Goal: Information Seeking & Learning: Learn about a topic

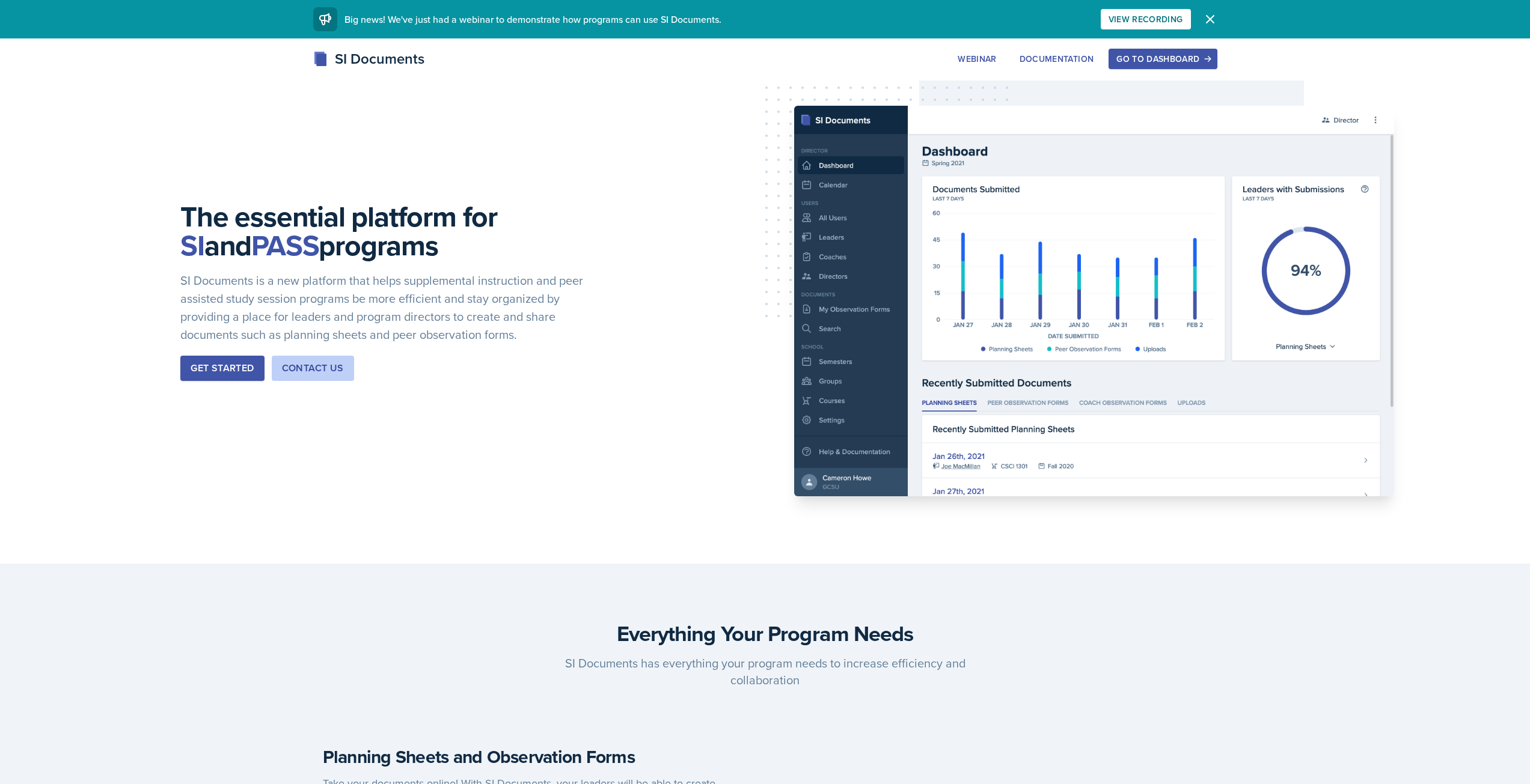
click at [1156, 59] on div "Go to Dashboard" at bounding box center [1163, 58] width 93 height 9
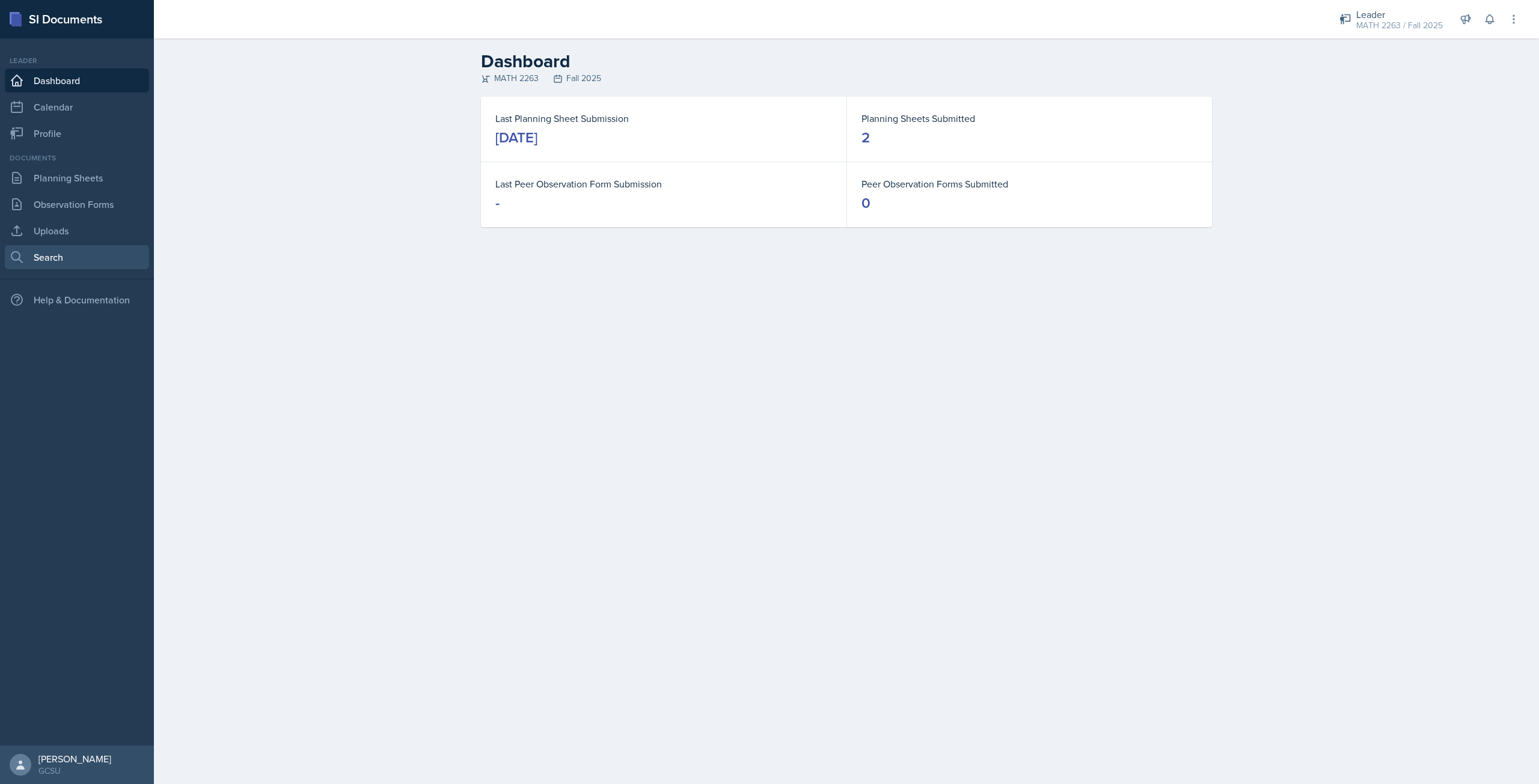
click at [73, 263] on link "Search" at bounding box center [76, 257] width 144 height 24
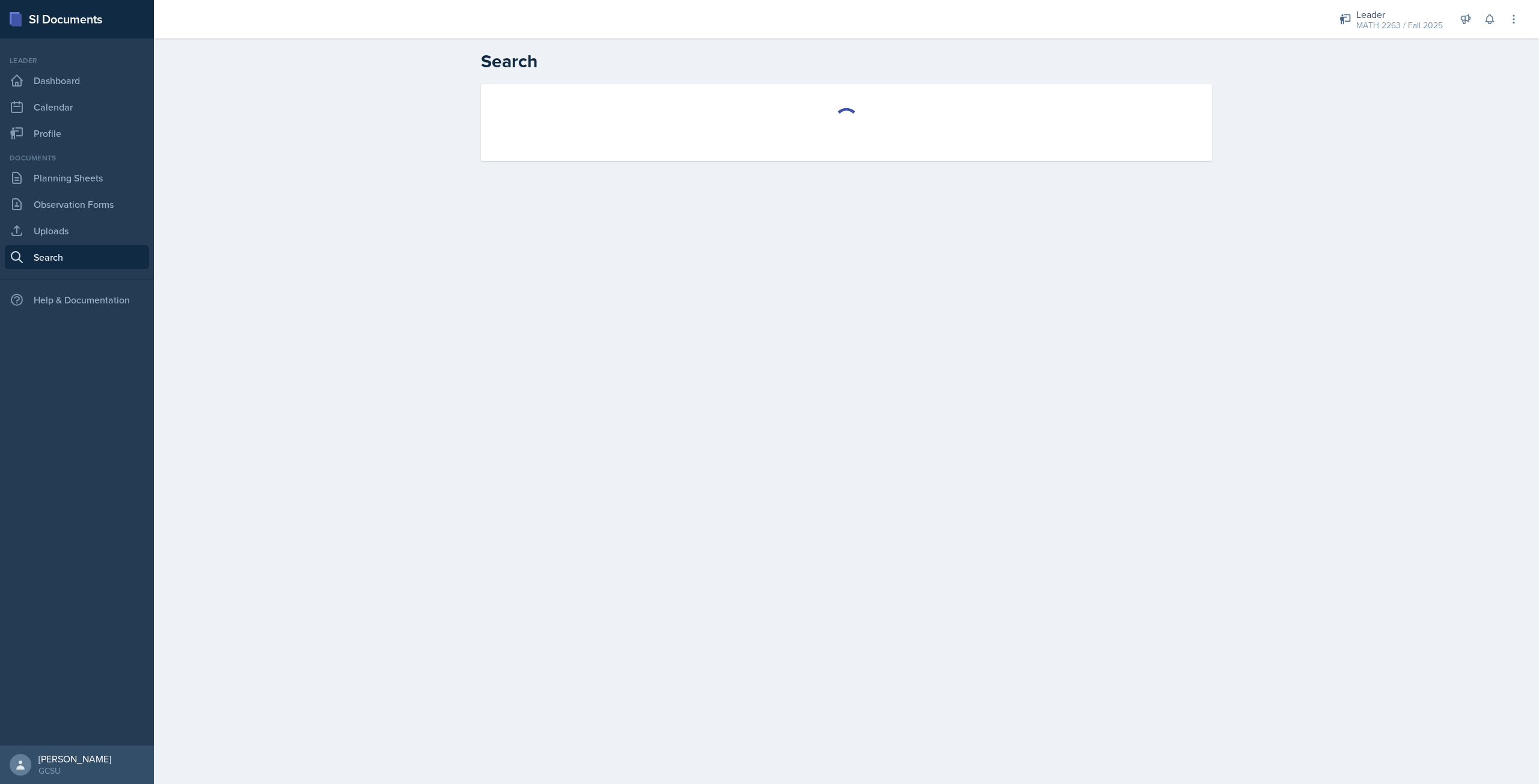
select select "all"
select select "1"
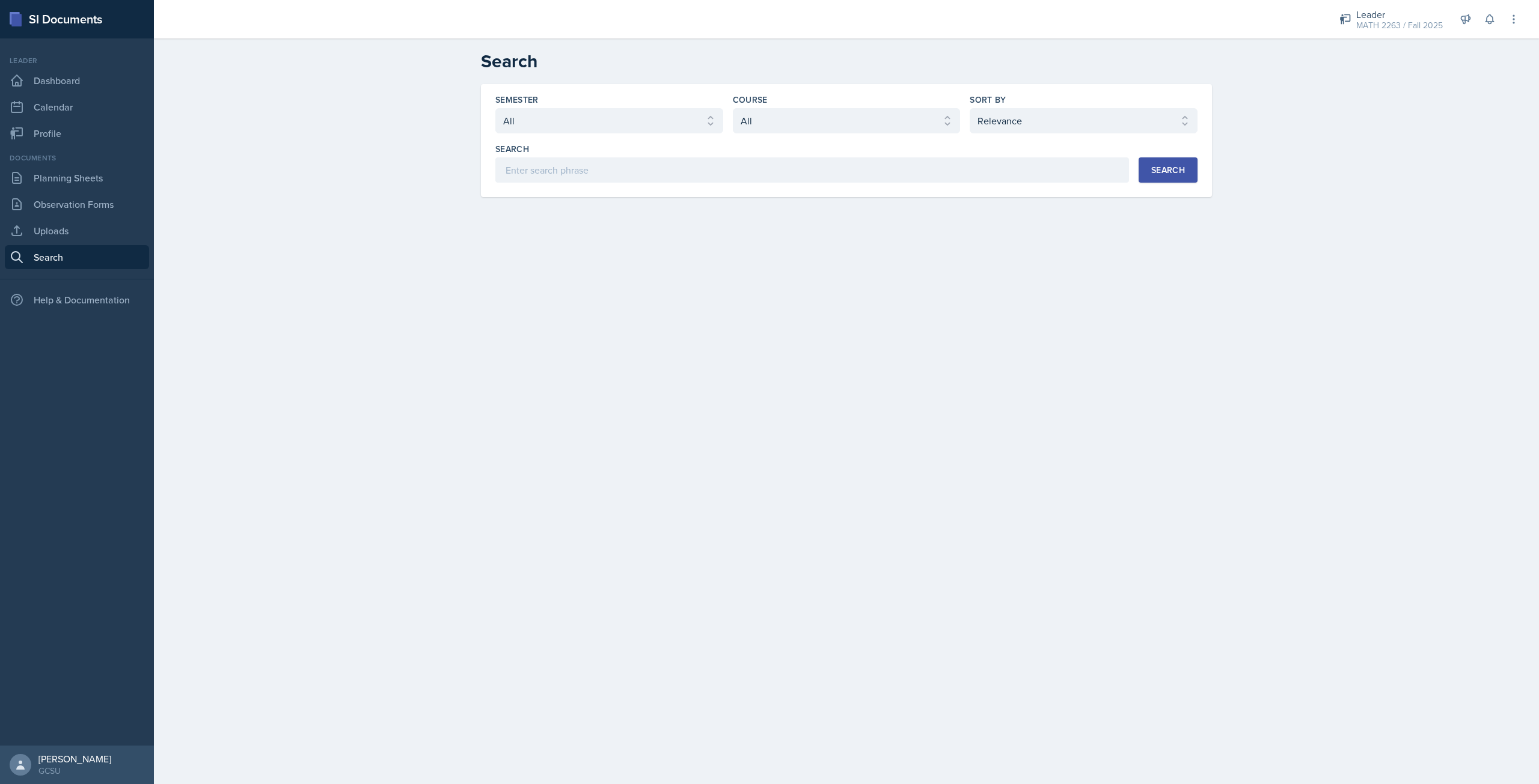
click at [578, 106] on div "Semester Select semester All Fall 2025 Spring 2025 Fall 2024 Spring 2024 Fall 2…" at bounding box center [609, 113] width 228 height 40
click at [578, 109] on select "Select semester All Fall 2025 Spring 2025 Fall 2024 Spring 2024 Fall 2023 Sprin…" at bounding box center [609, 121] width 228 height 25
select select "986fdc3e-2246-4ffd-9cb8-78666de4ebed"
click at [495, 108] on select "Select semester All Fall 2025 Spring 2025 Fall 2024 Spring 2024 Fall 2023 Sprin…" at bounding box center [609, 121] width 228 height 25
click at [765, 122] on select "Select course All ACCT 3101 ACCT 3102 ASTR 1000 BIOL 1100 BIOL 1107 BIOL 1108 B…" at bounding box center [847, 121] width 228 height 25
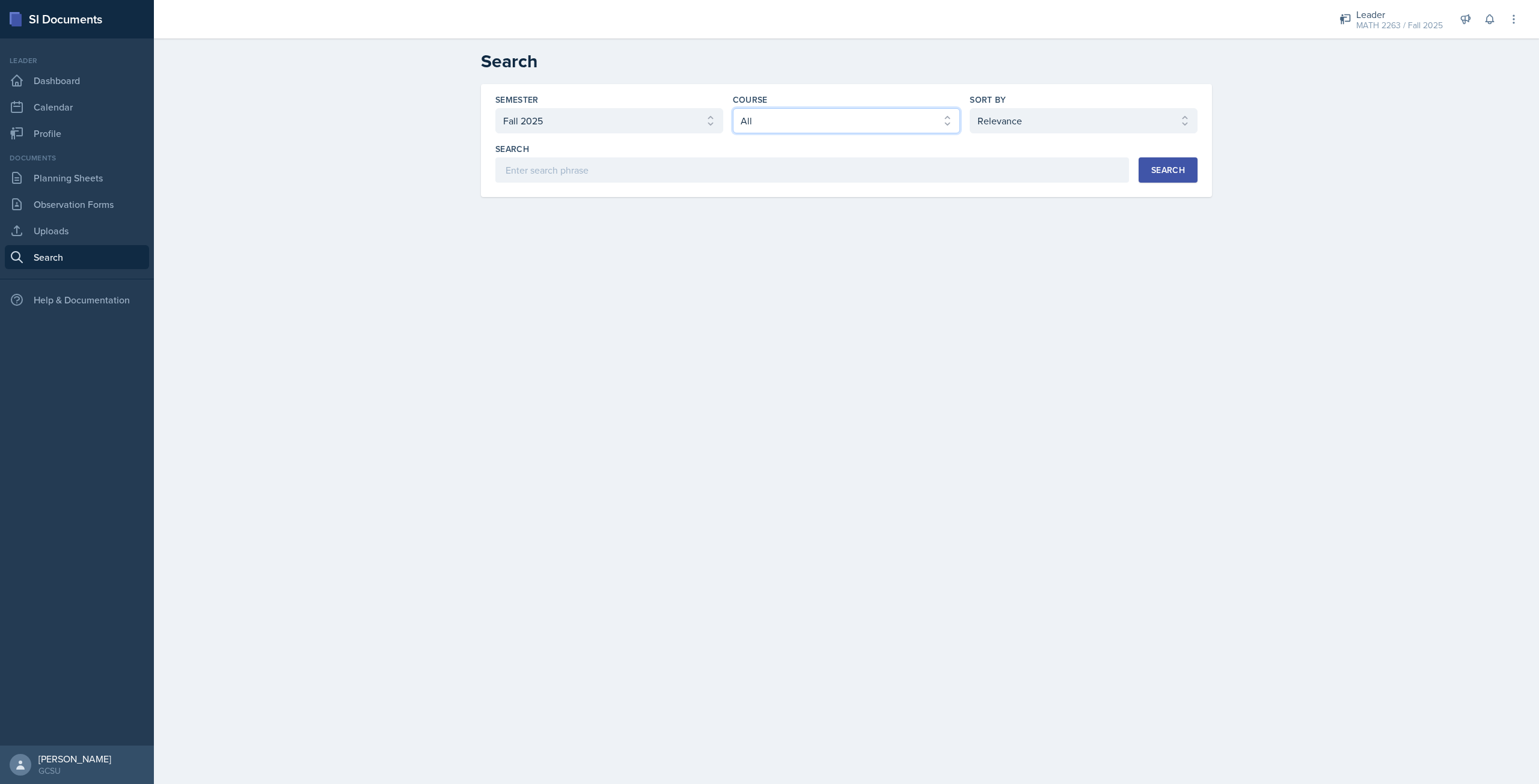
click at [733, 108] on select "Select course All ACCT 3101 ACCT 3102 ASTR 1000 BIOL 1100 BIOL 1107 BIOL 1108 B…" at bounding box center [847, 121] width 228 height 25
click at [1164, 174] on div "Search" at bounding box center [1168, 170] width 34 height 9
click at [572, 271] on div "PHYS 2211" at bounding box center [606, 270] width 67 height 12
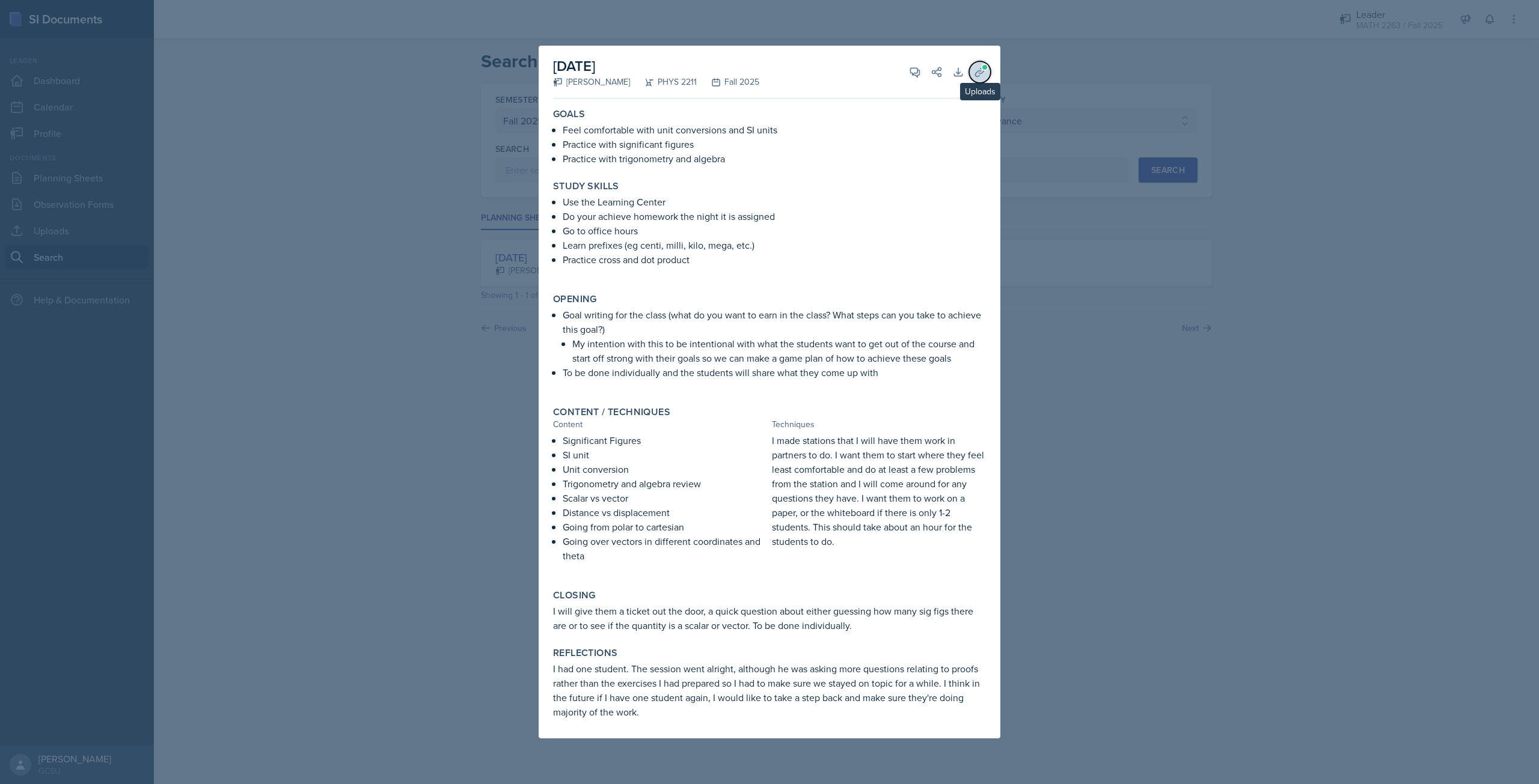
click at [983, 67] on span at bounding box center [984, 67] width 7 height 7
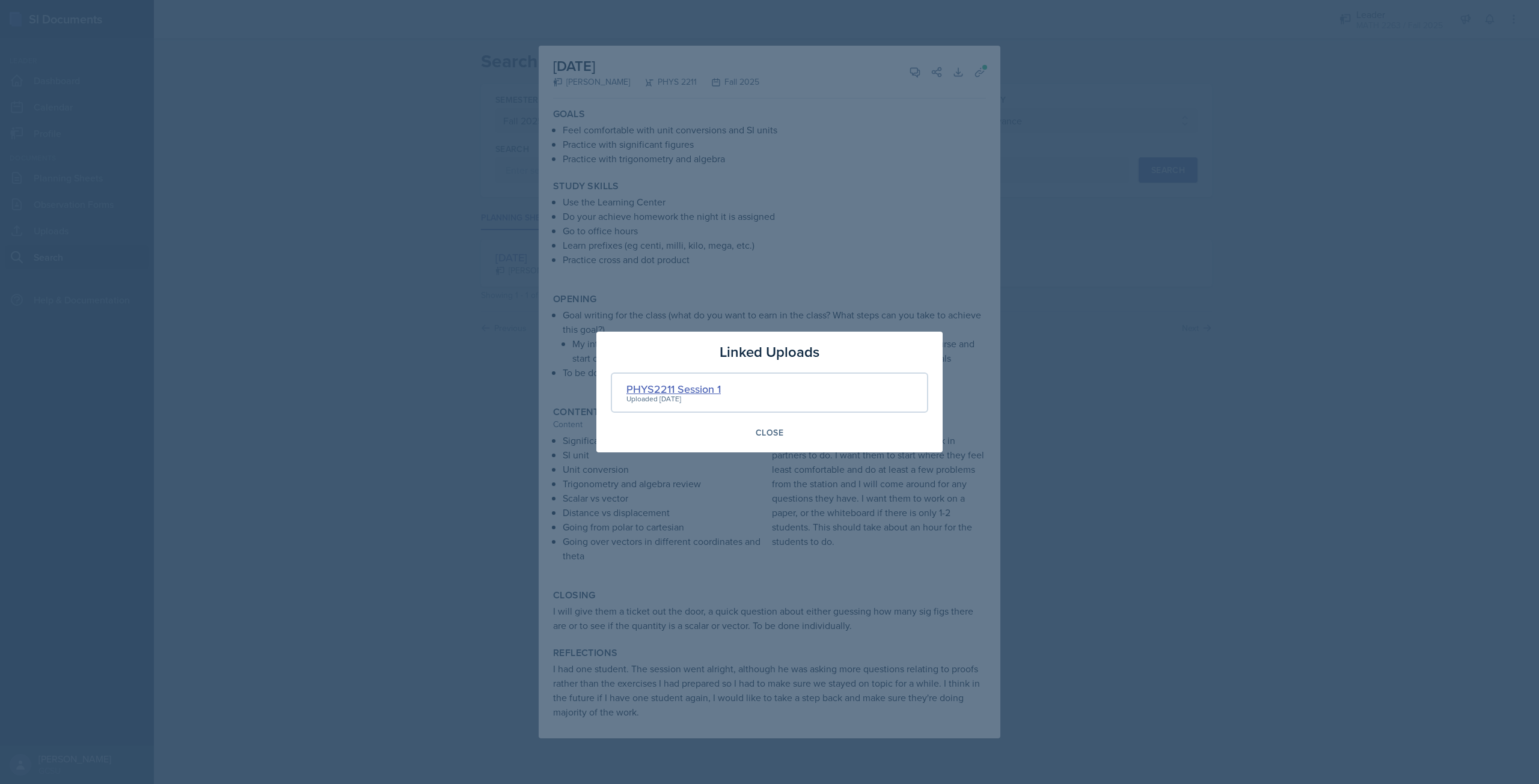
click at [687, 386] on div "PHYS2211 Session 1" at bounding box center [673, 389] width 94 height 16
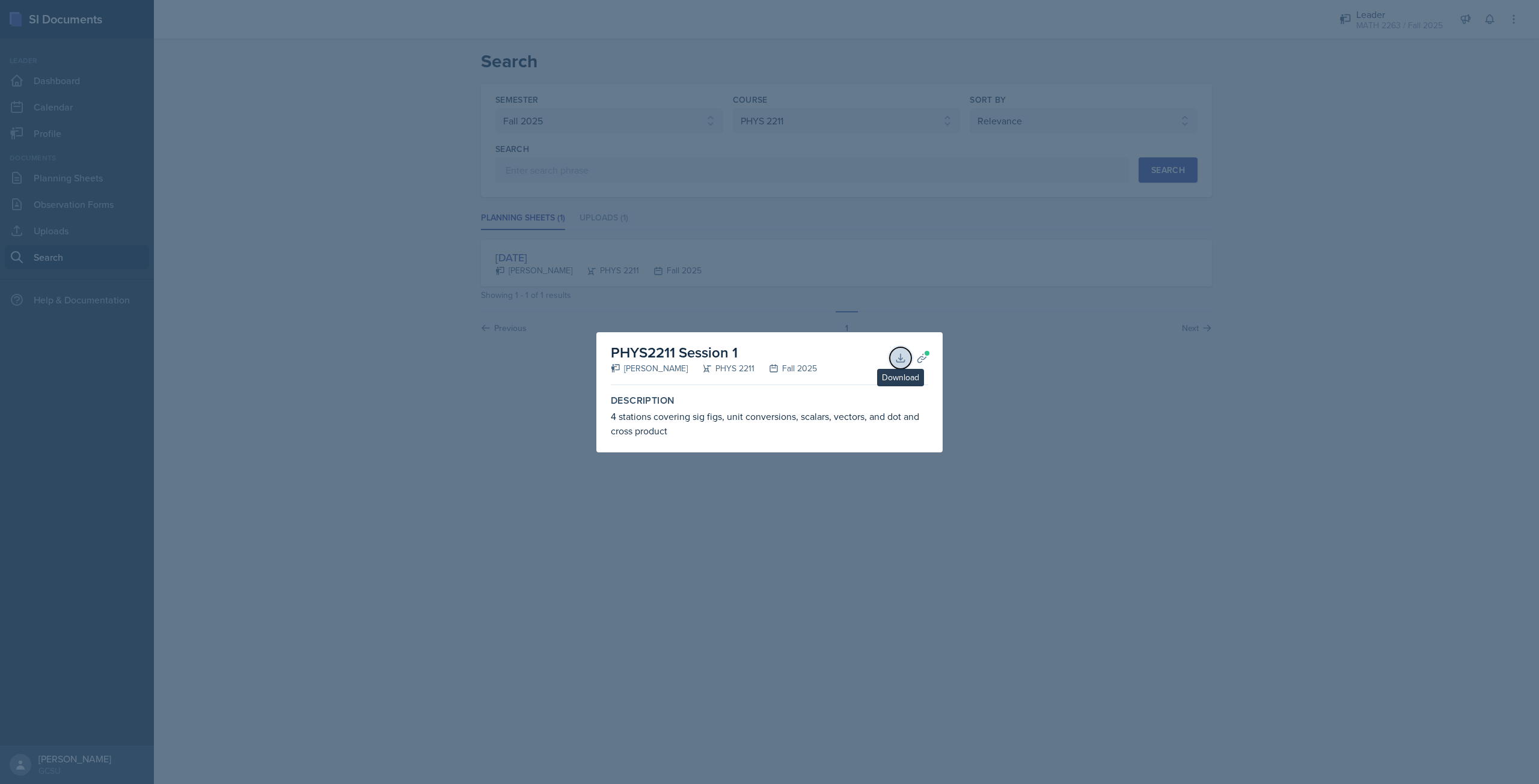
click at [903, 355] on icon at bounding box center [900, 358] width 12 height 12
click at [1263, 557] on div at bounding box center [770, 392] width 1539 height 784
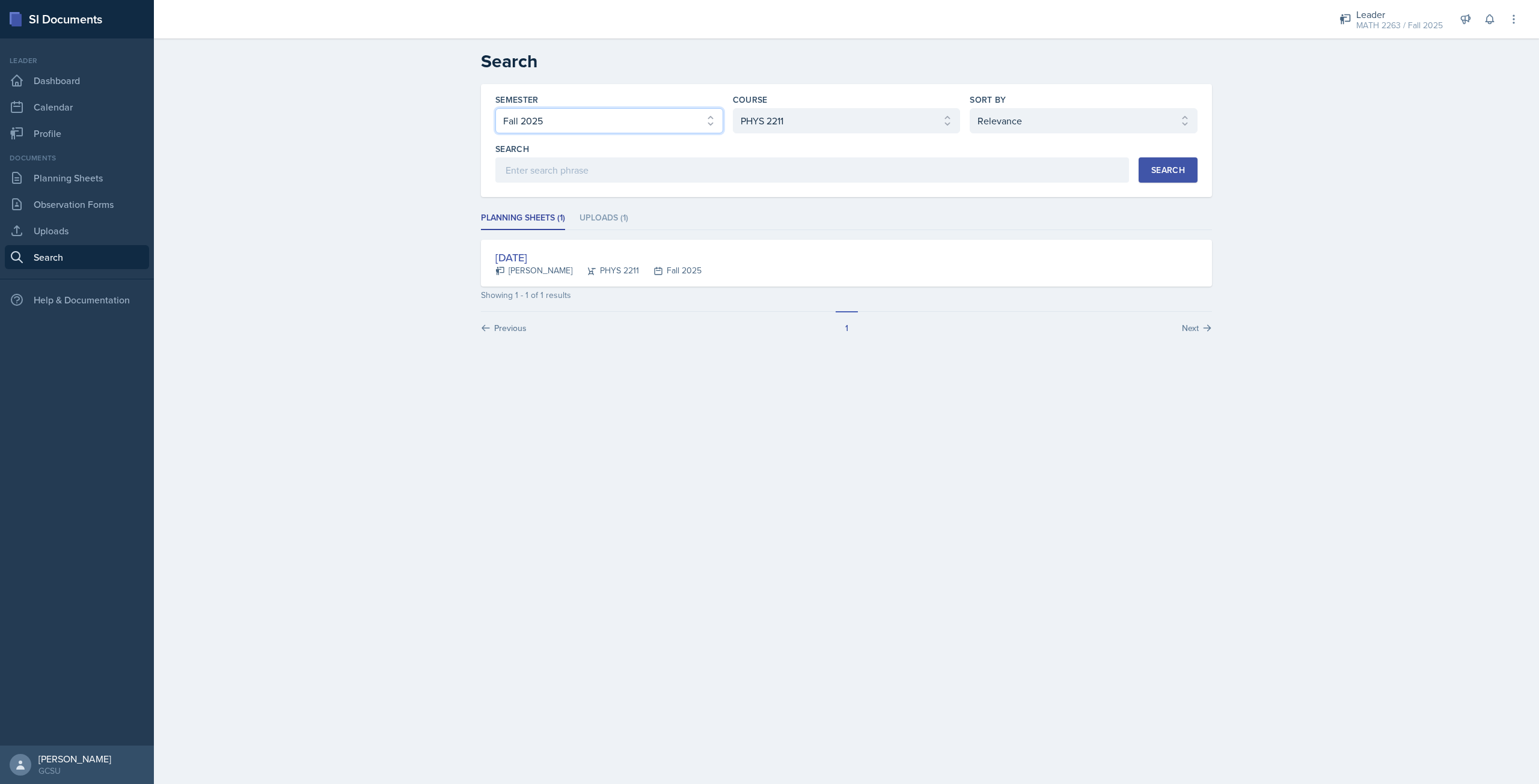
click at [635, 117] on select "Select semester All Fall 2025 Spring 2025 Fall 2024 Spring 2024 Fall 2023 Sprin…" at bounding box center [609, 121] width 228 height 25
click at [840, 132] on select "Select course All ACCT 3101 ACCT 3102 ASTR 1000 BIOL 1100 BIOL 1107 BIOL 1108 B…" at bounding box center [847, 121] width 228 height 25
click at [733, 108] on select "Select course All ACCT 3101 ACCT 3102 ASTR 1000 BIOL 1100 BIOL 1107 BIOL 1108 B…" at bounding box center [847, 121] width 228 height 25
click at [1190, 177] on button "Search" at bounding box center [1168, 170] width 59 height 25
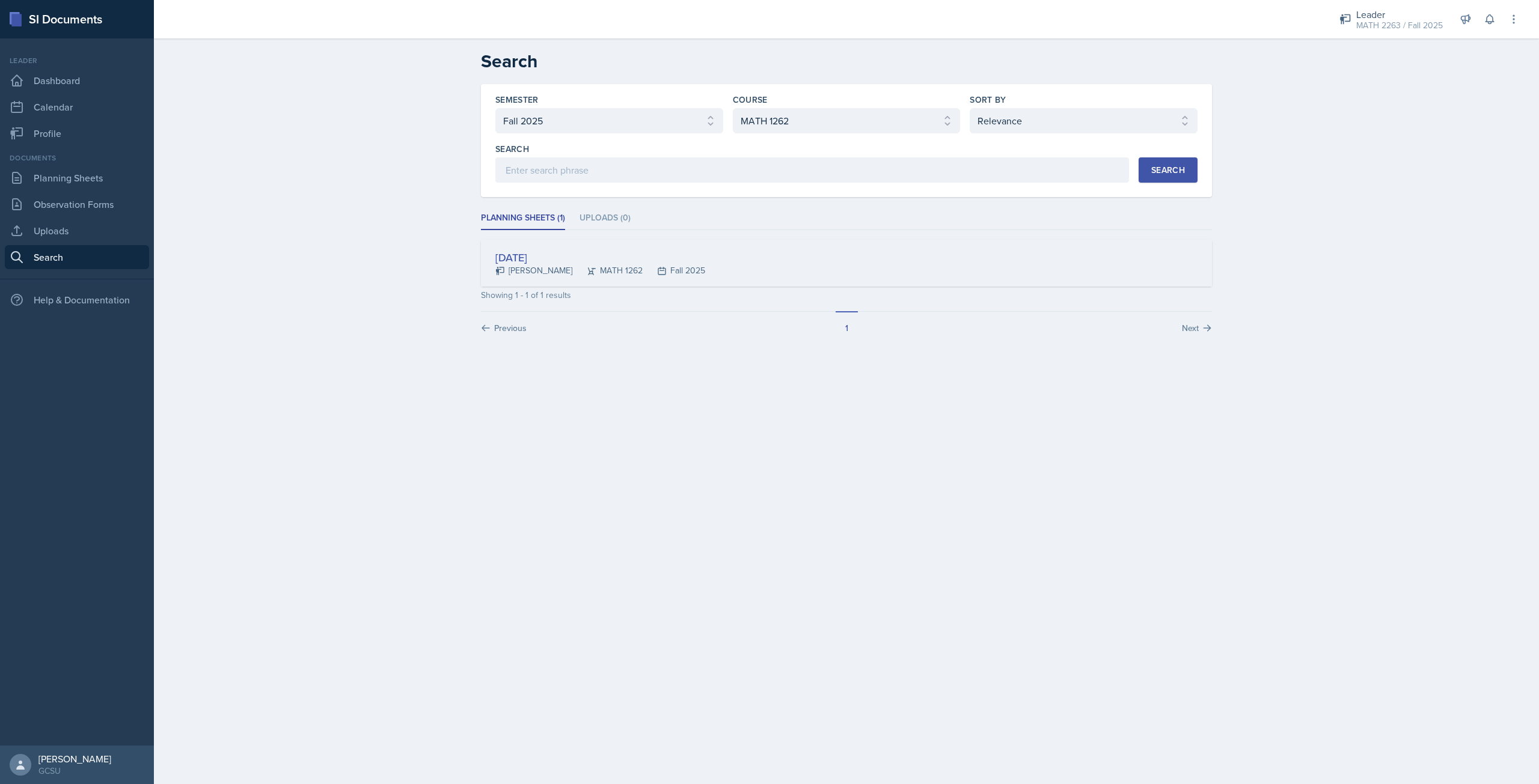
click at [559, 257] on div "[DATE]" at bounding box center [600, 257] width 210 height 16
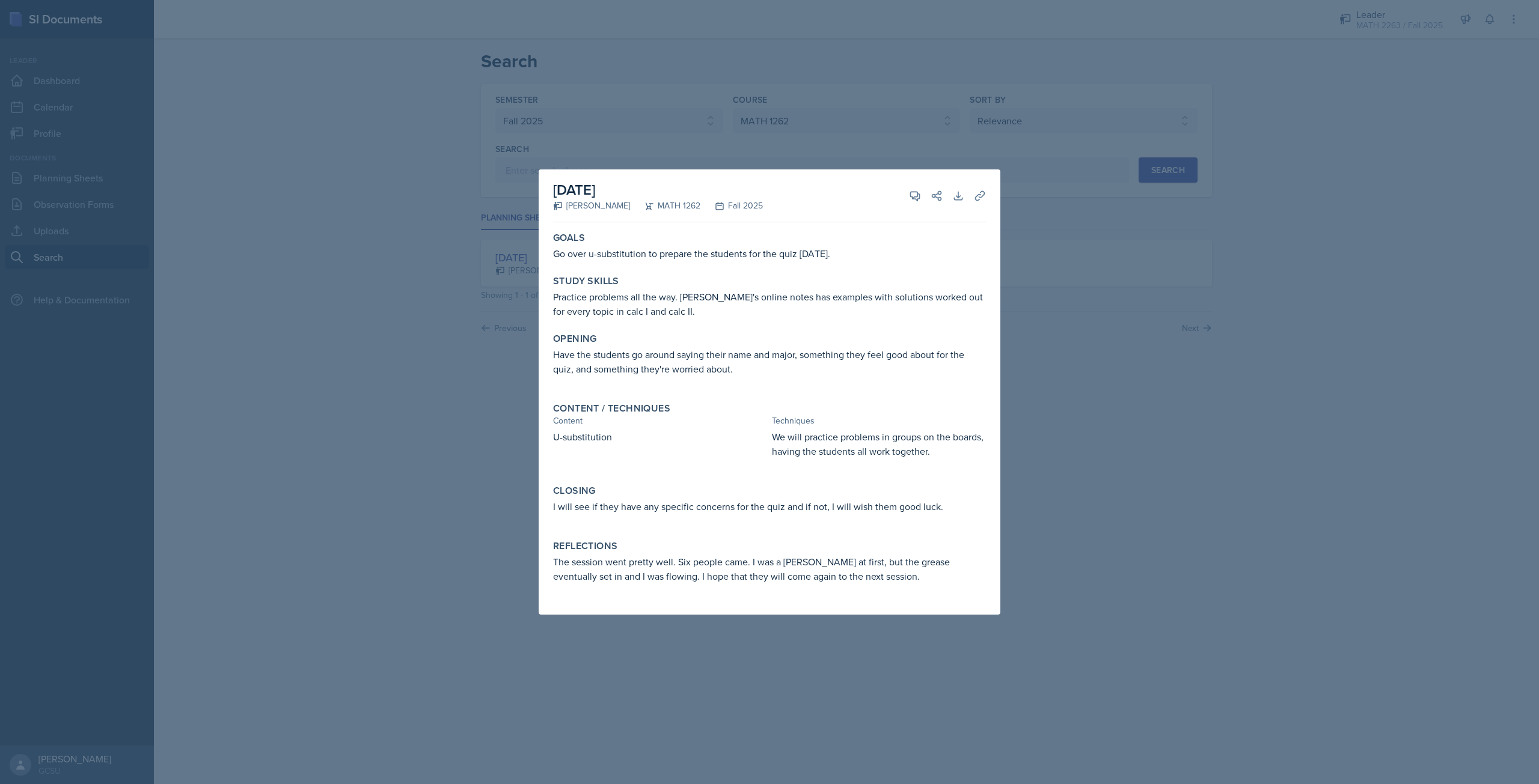
click at [1022, 414] on div at bounding box center [770, 392] width 1539 height 784
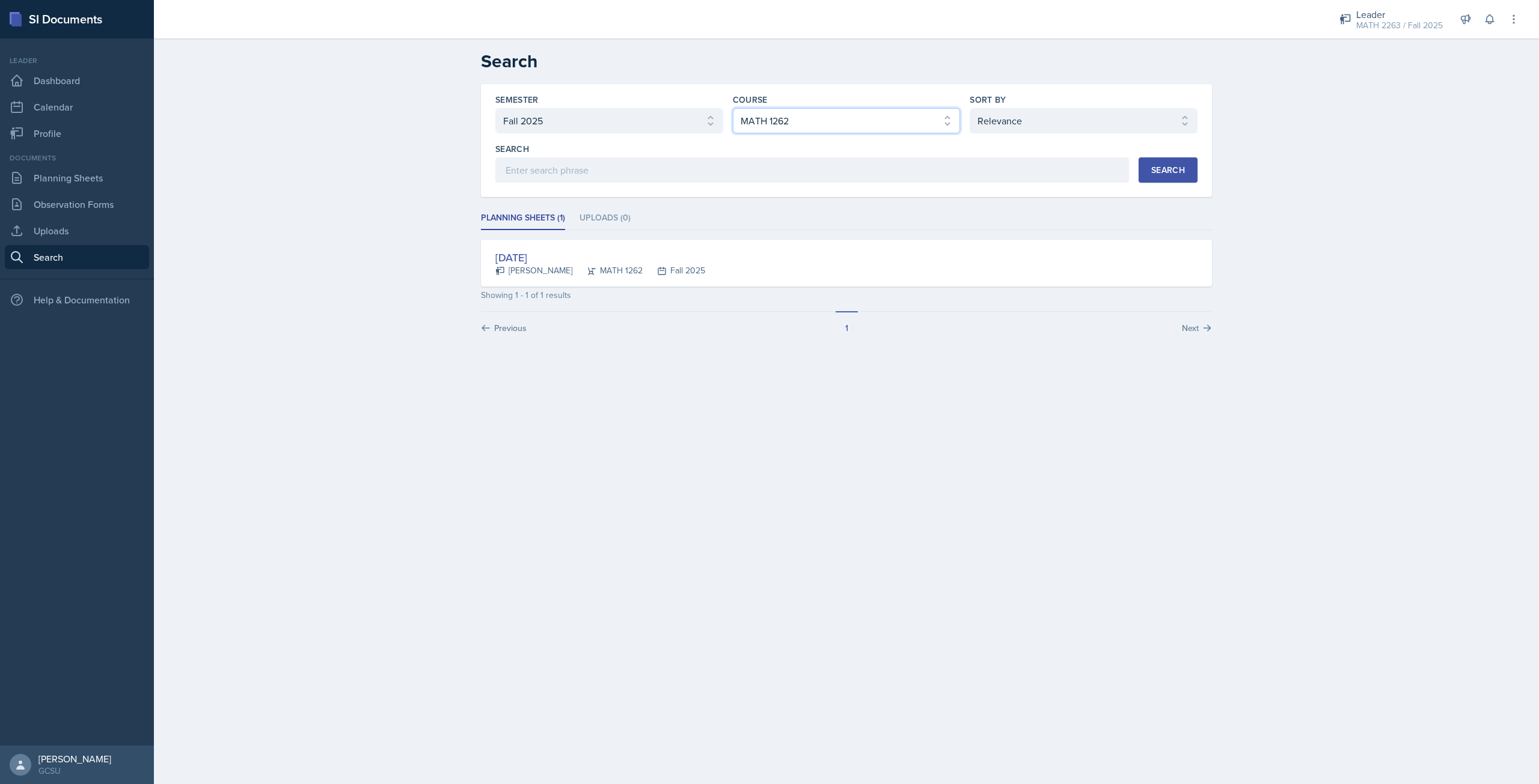
click at [837, 119] on select "Select course All ACCT 3101 ACCT 3102 ASTR 1000 BIOL 1100 BIOL 1107 BIOL 1108 B…" at bounding box center [847, 121] width 228 height 25
click at [733, 108] on select "Select course All ACCT 3101 ACCT 3102 ASTR 1000 BIOL 1100 BIOL 1107 BIOL 1108 B…" at bounding box center [847, 121] width 228 height 25
click at [1165, 157] on div "Search Search" at bounding box center [846, 163] width 702 height 40
click at [1165, 161] on button "Search" at bounding box center [1168, 170] width 59 height 25
click at [589, 294] on div "[DATE] [PERSON_NAME] MATH 2263 Fall 2025" at bounding box center [847, 311] width 731 height 47
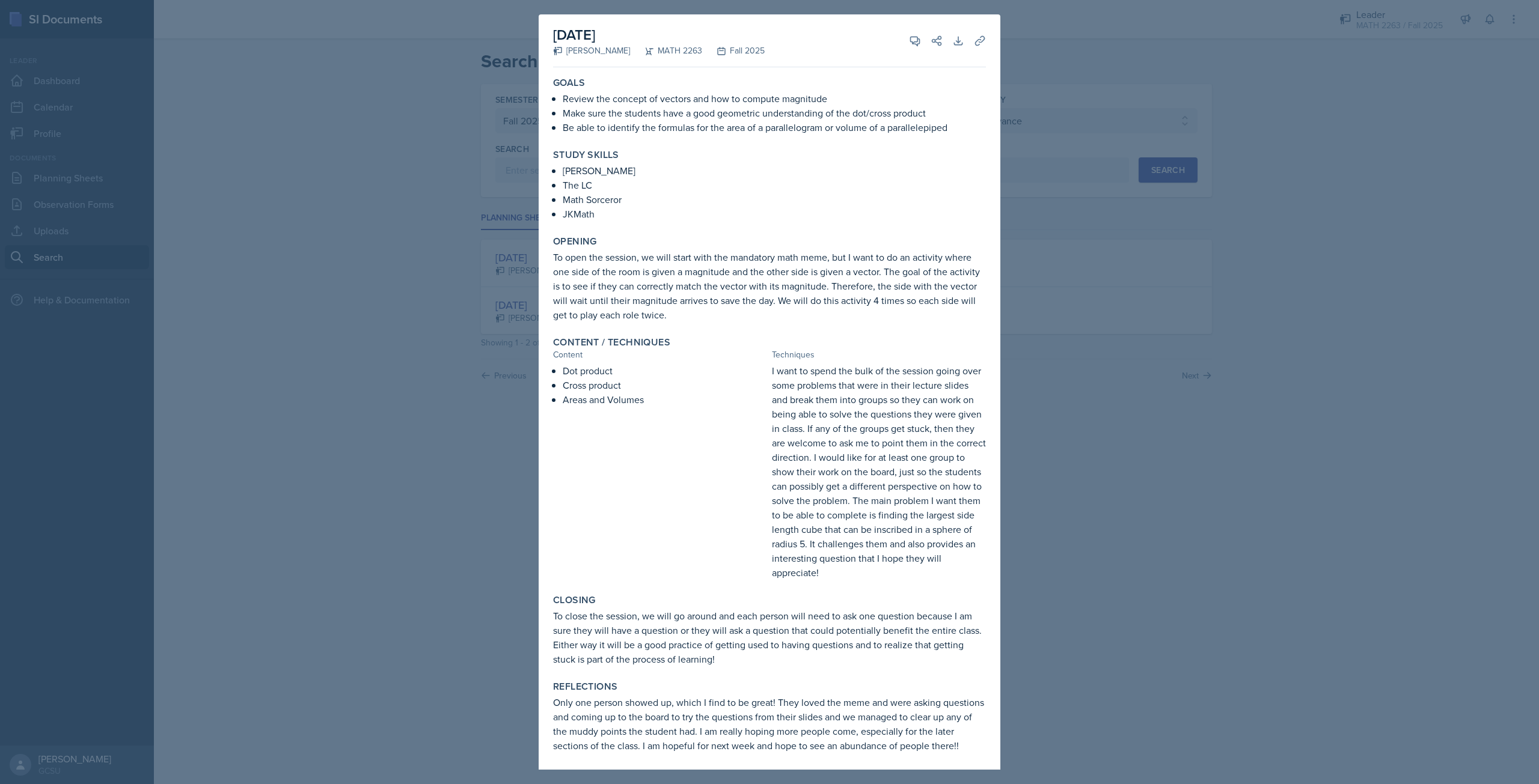
click at [1194, 249] on div at bounding box center [770, 392] width 1539 height 784
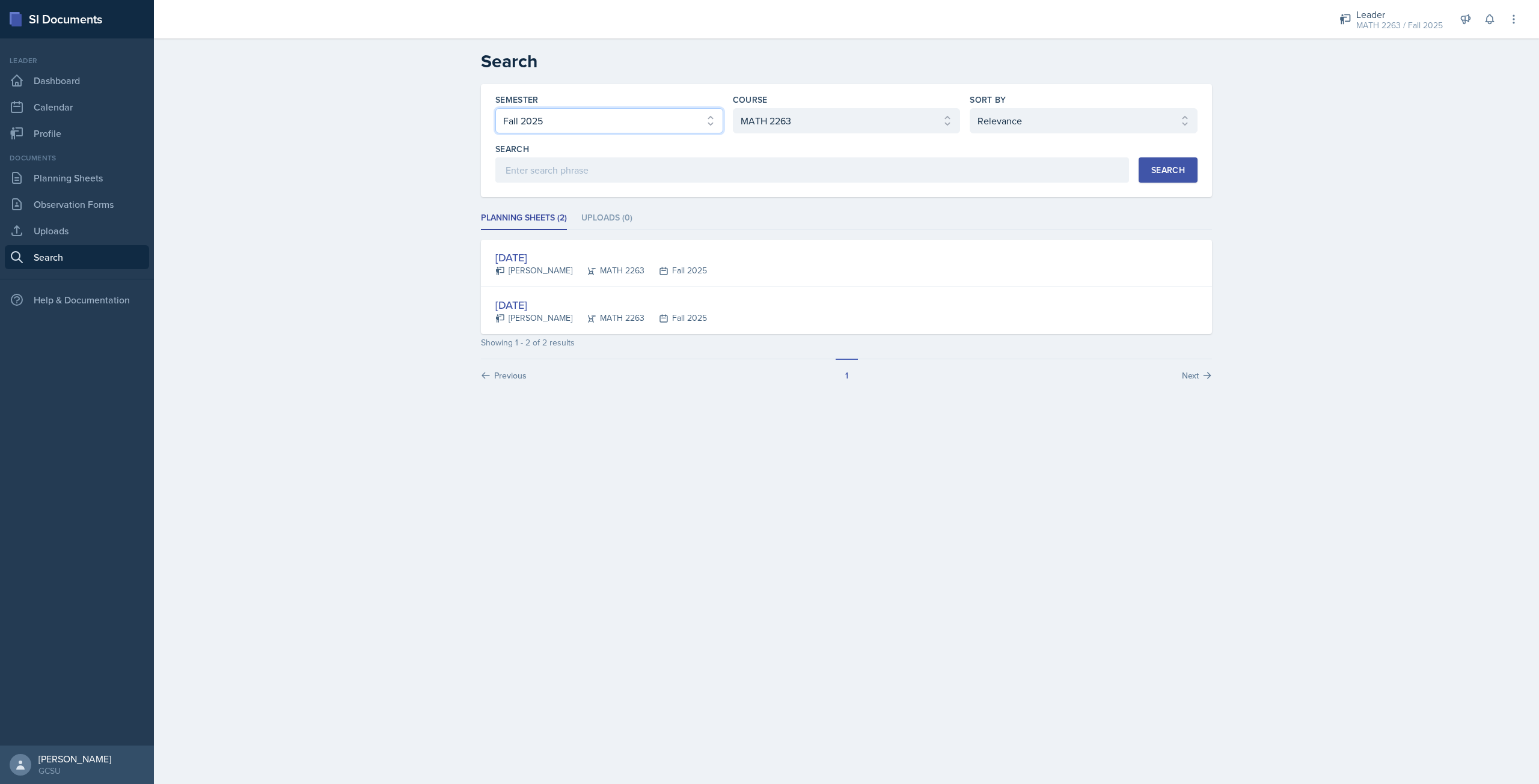
click at [679, 129] on select "Select semester All Fall 2025 Spring 2025 Fall 2024 Spring 2024 Fall 2023 Sprin…" at bounding box center [609, 121] width 228 height 25
click at [819, 110] on select "Select course All ACCT 3101 ACCT 3102 ASTR 1000 BIOL 1100 BIOL 1107 BIOL 1108 B…" at bounding box center [847, 121] width 228 height 25
select select "d236ee51-059a-45e2-88e4-86a0f95ae8ef"
click at [733, 108] on select "Select course All ACCT 3101 ACCT 3102 ASTR 1000 BIOL 1100 BIOL 1107 BIOL 1108 B…" at bounding box center [847, 121] width 228 height 25
click at [1173, 157] on button "Search" at bounding box center [1168, 170] width 59 height 25
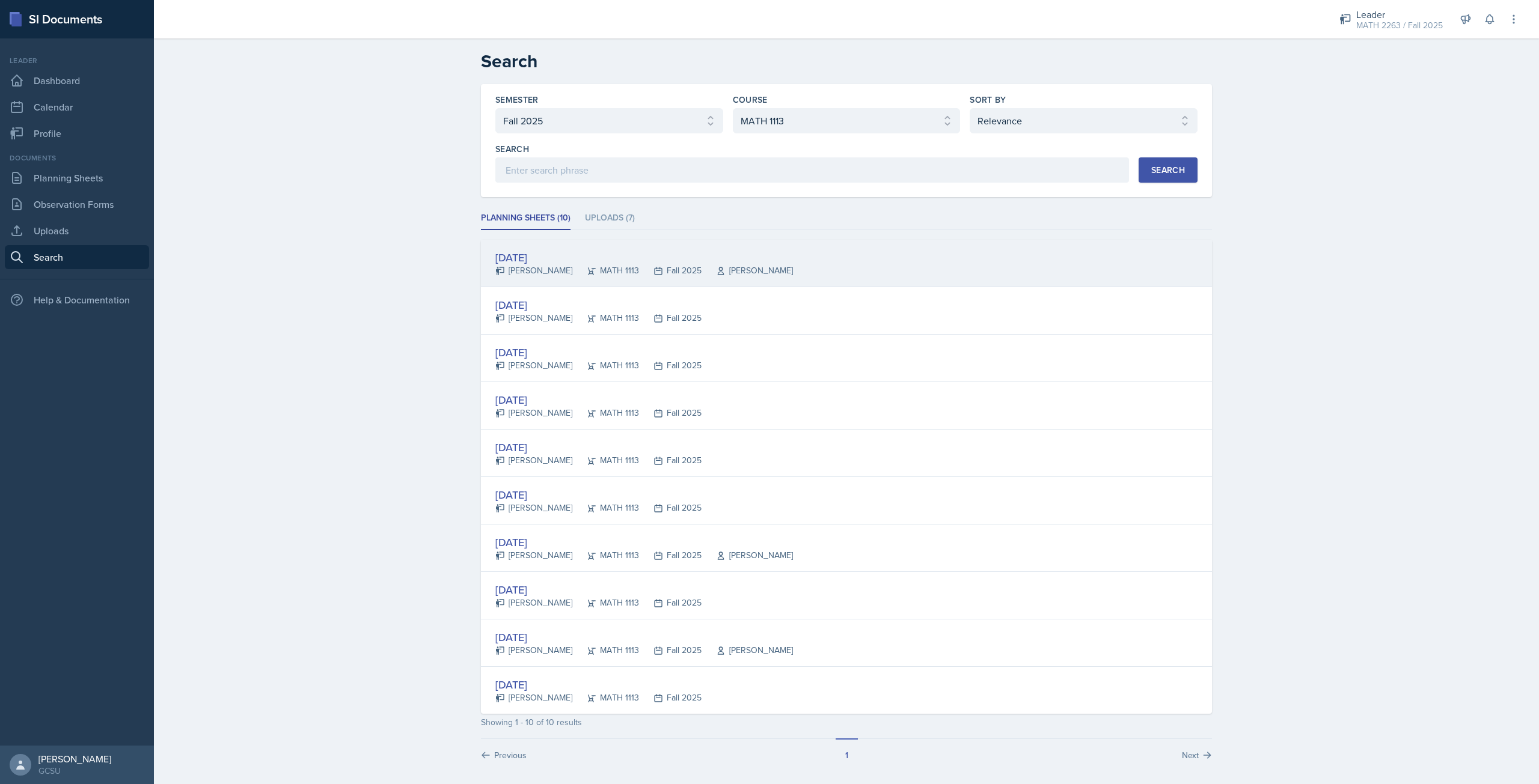
click at [573, 254] on div "[DATE]" at bounding box center [644, 257] width 298 height 16
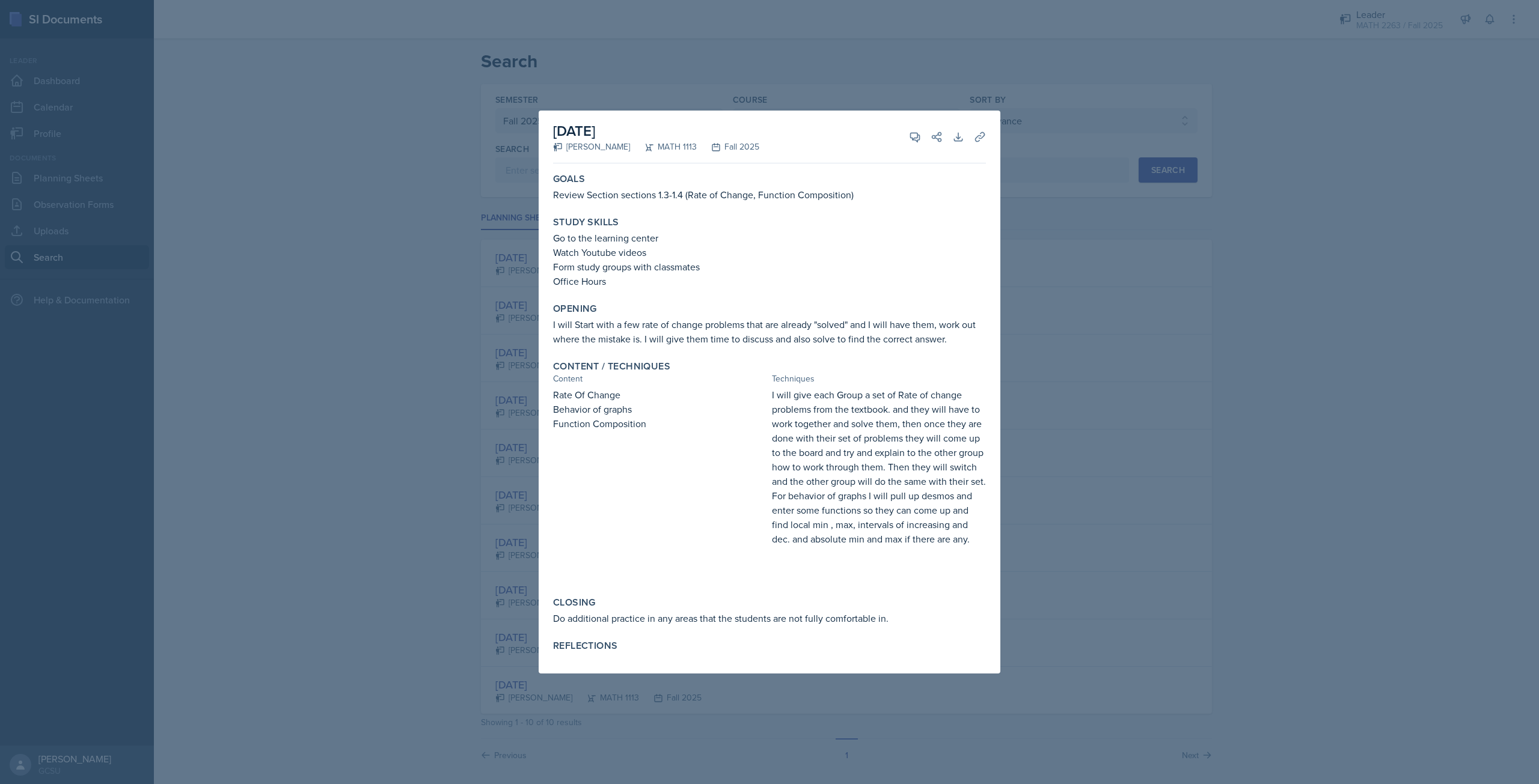
click at [1010, 196] on div at bounding box center [770, 392] width 1539 height 784
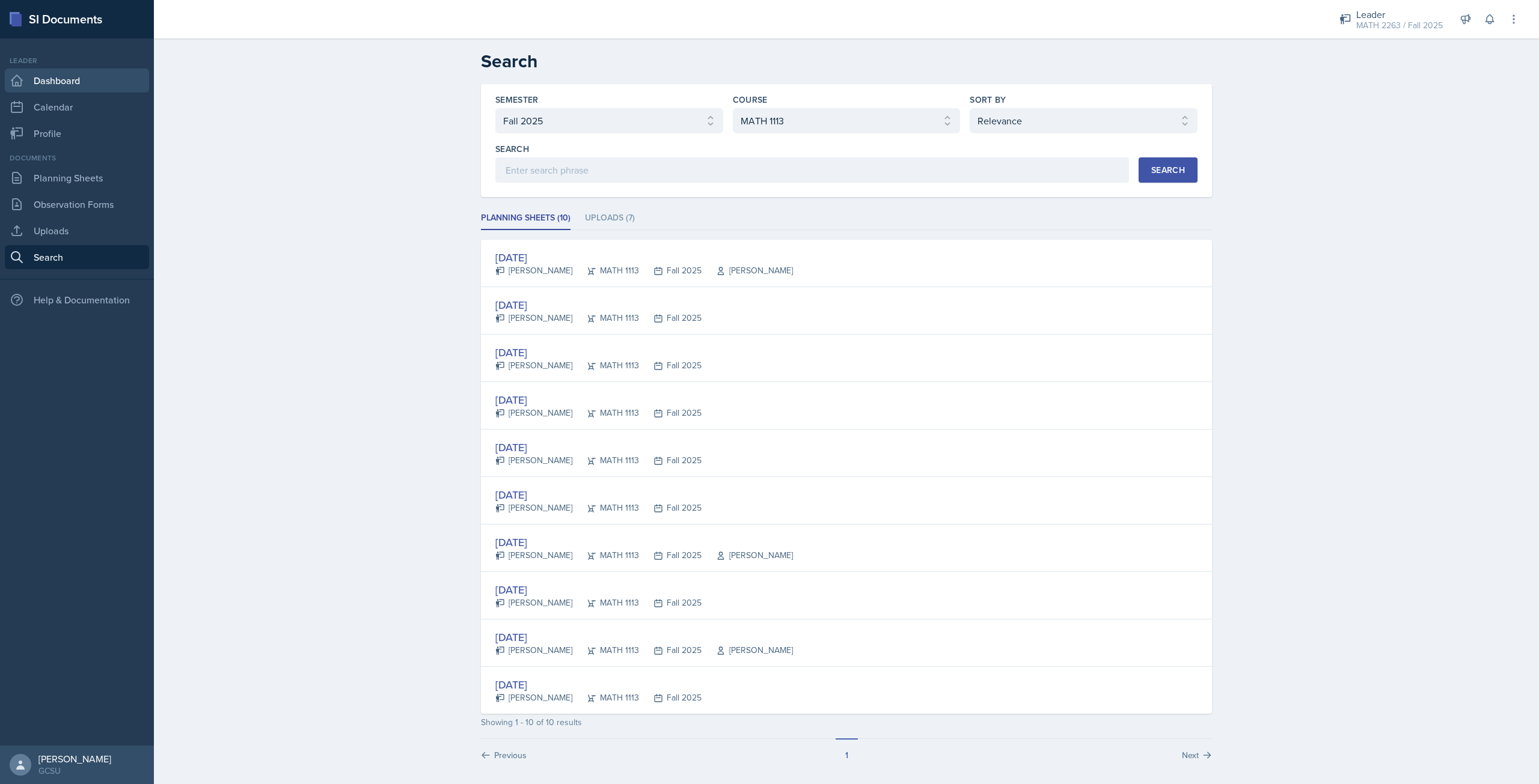
click at [56, 76] on link "Dashboard" at bounding box center [76, 80] width 144 height 24
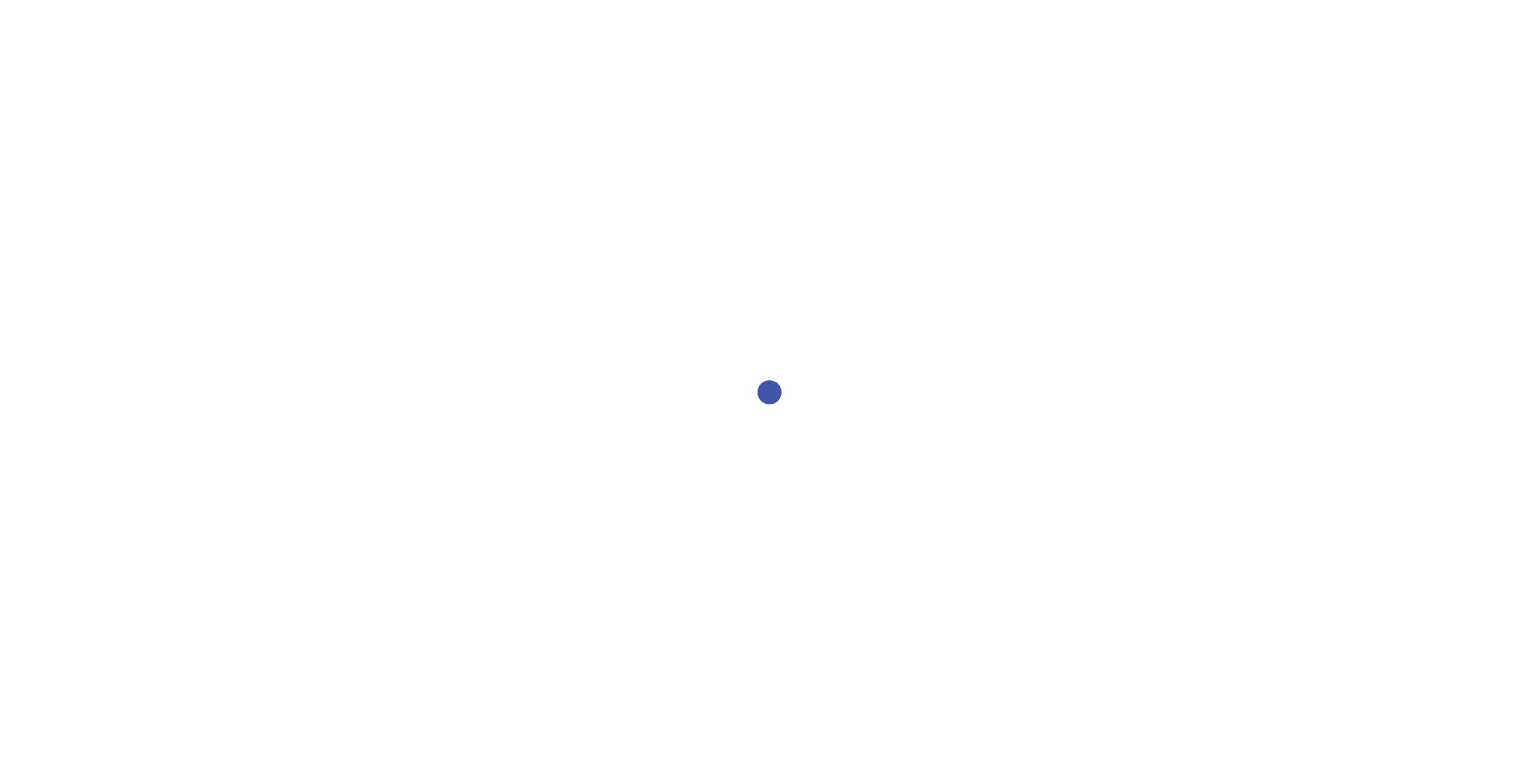
select select "986fdc3e-2246-4ffd-9cb8-78666de4ebed"
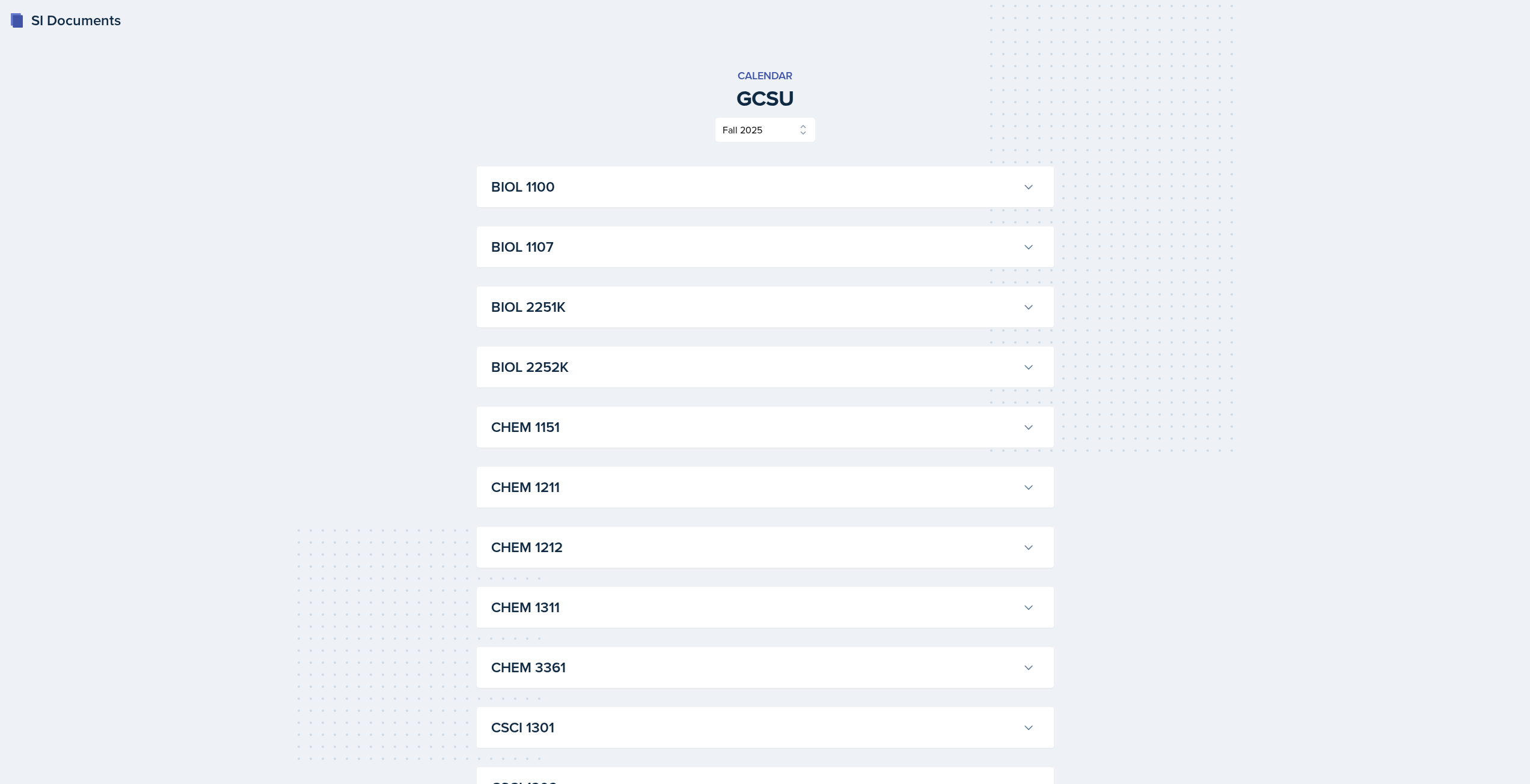
click at [989, 177] on h3 "BIOL 1100" at bounding box center [754, 187] width 526 height 22
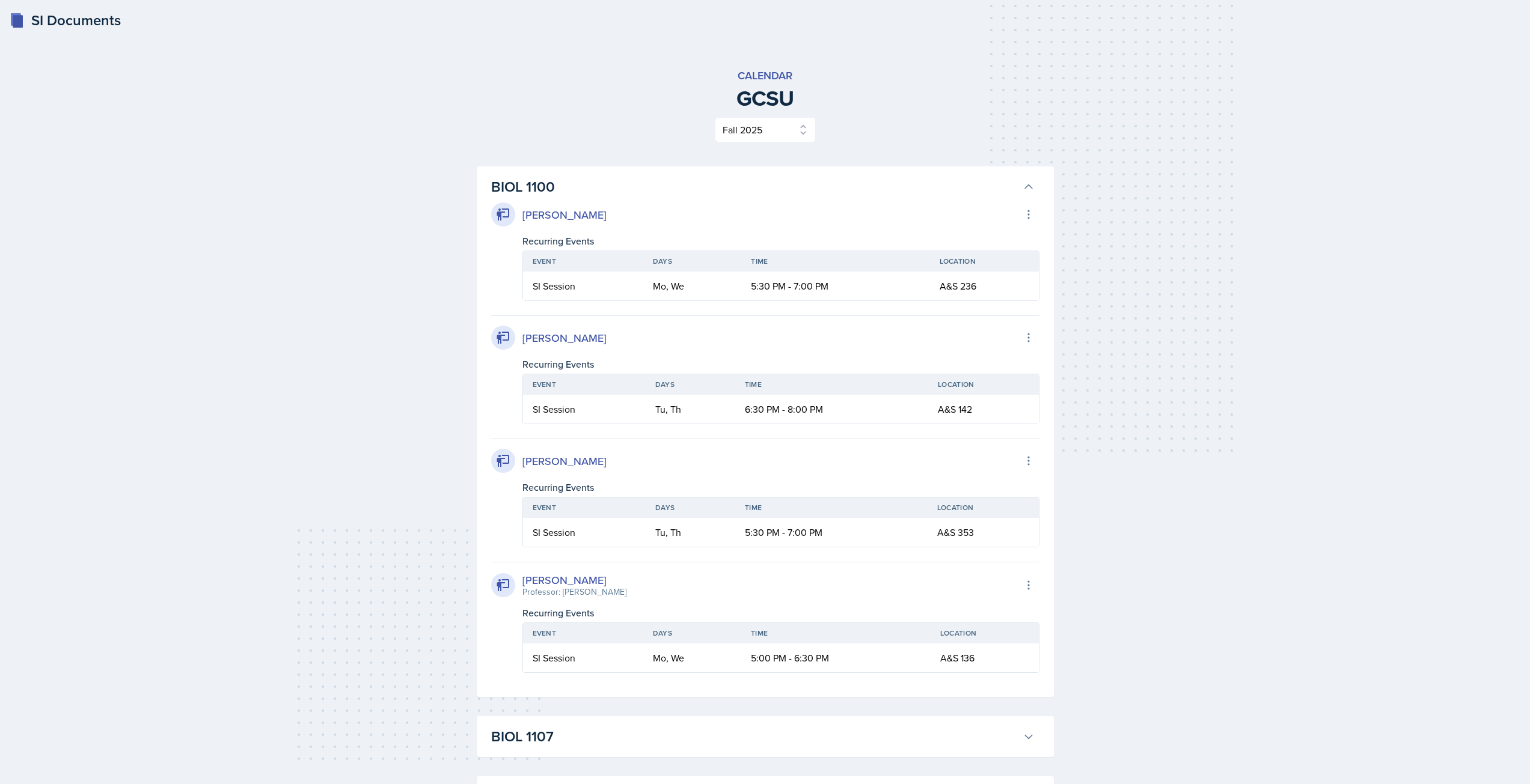
click at [989, 177] on h3 "BIOL 1100" at bounding box center [754, 187] width 526 height 22
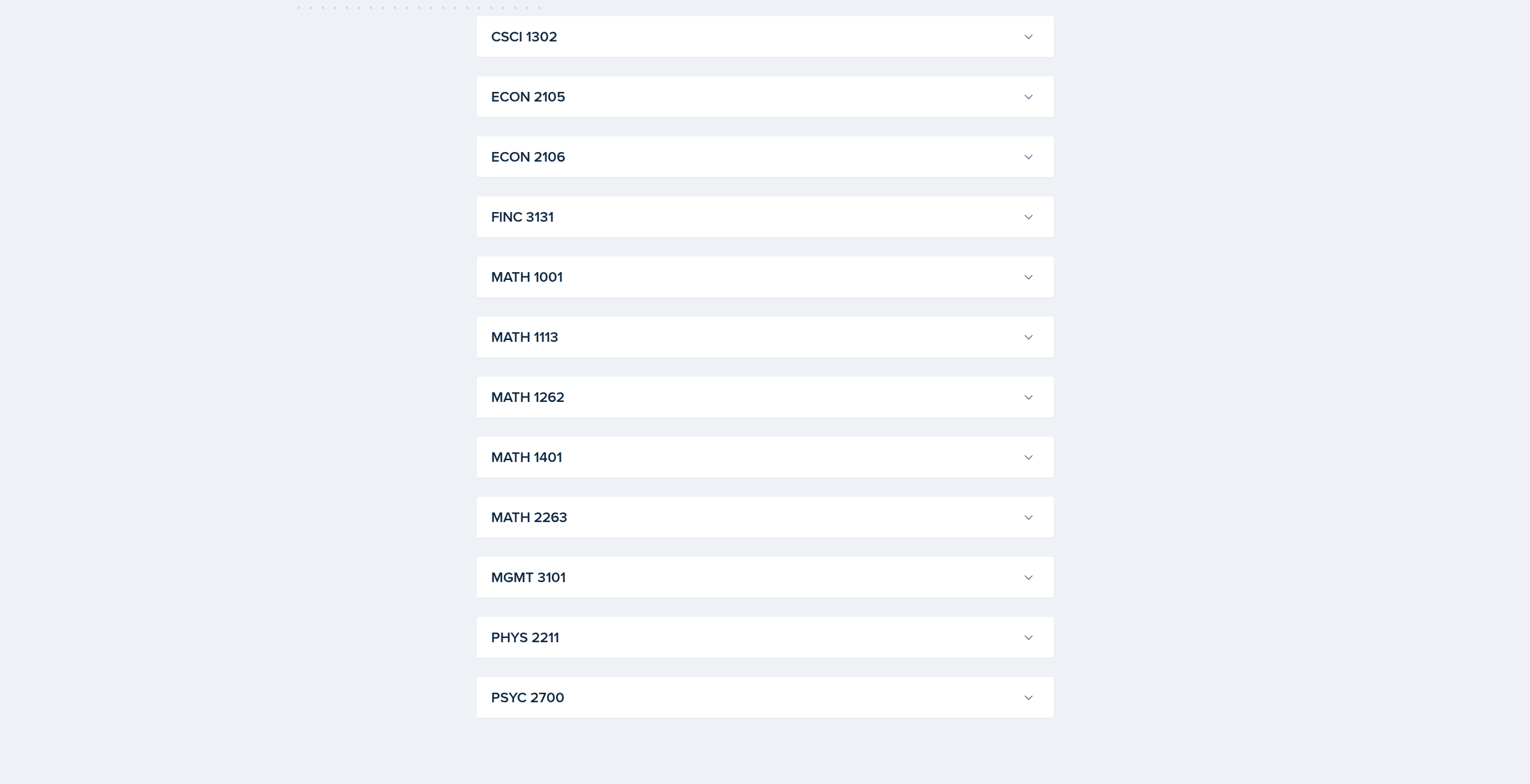
scroll to position [762, 0]
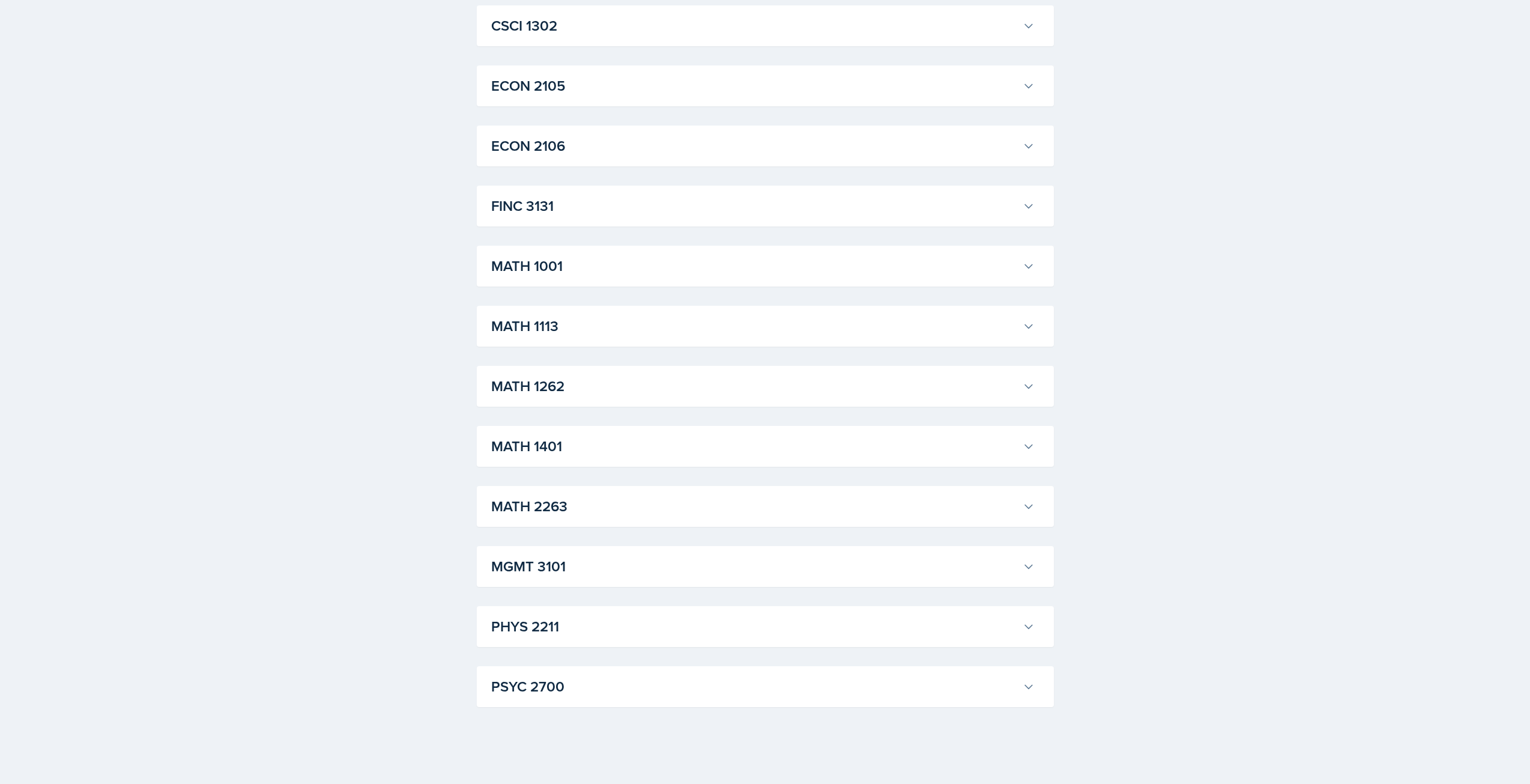
click at [792, 521] on div "MATH 2263 Ashton Mullendore Export to Google Calendar Recurring Events Event Da…" at bounding box center [765, 507] width 577 height 41
click at [792, 512] on h3 "MATH 2263" at bounding box center [754, 507] width 526 height 22
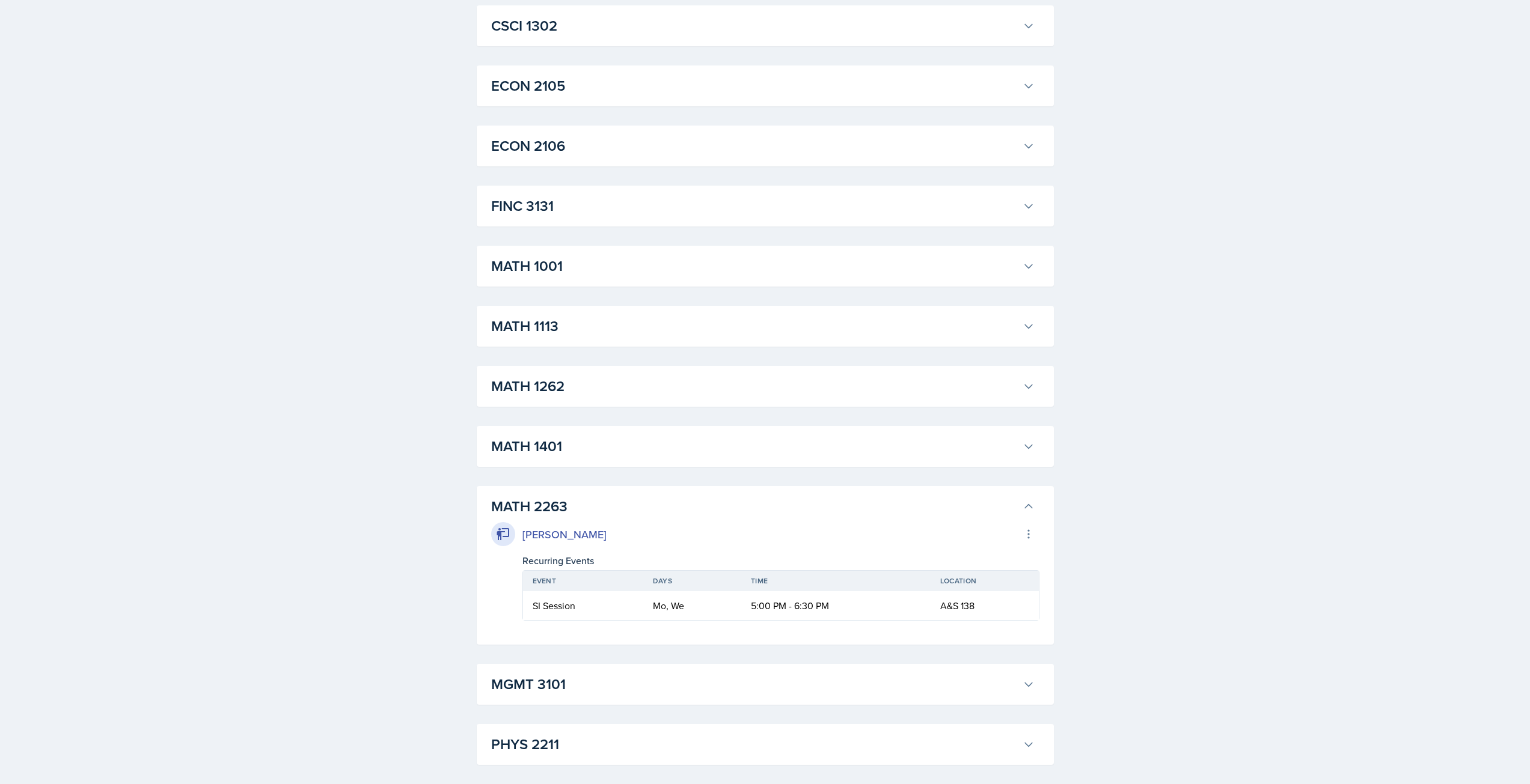
click at [792, 512] on h3 "MATH 2263" at bounding box center [754, 507] width 526 height 22
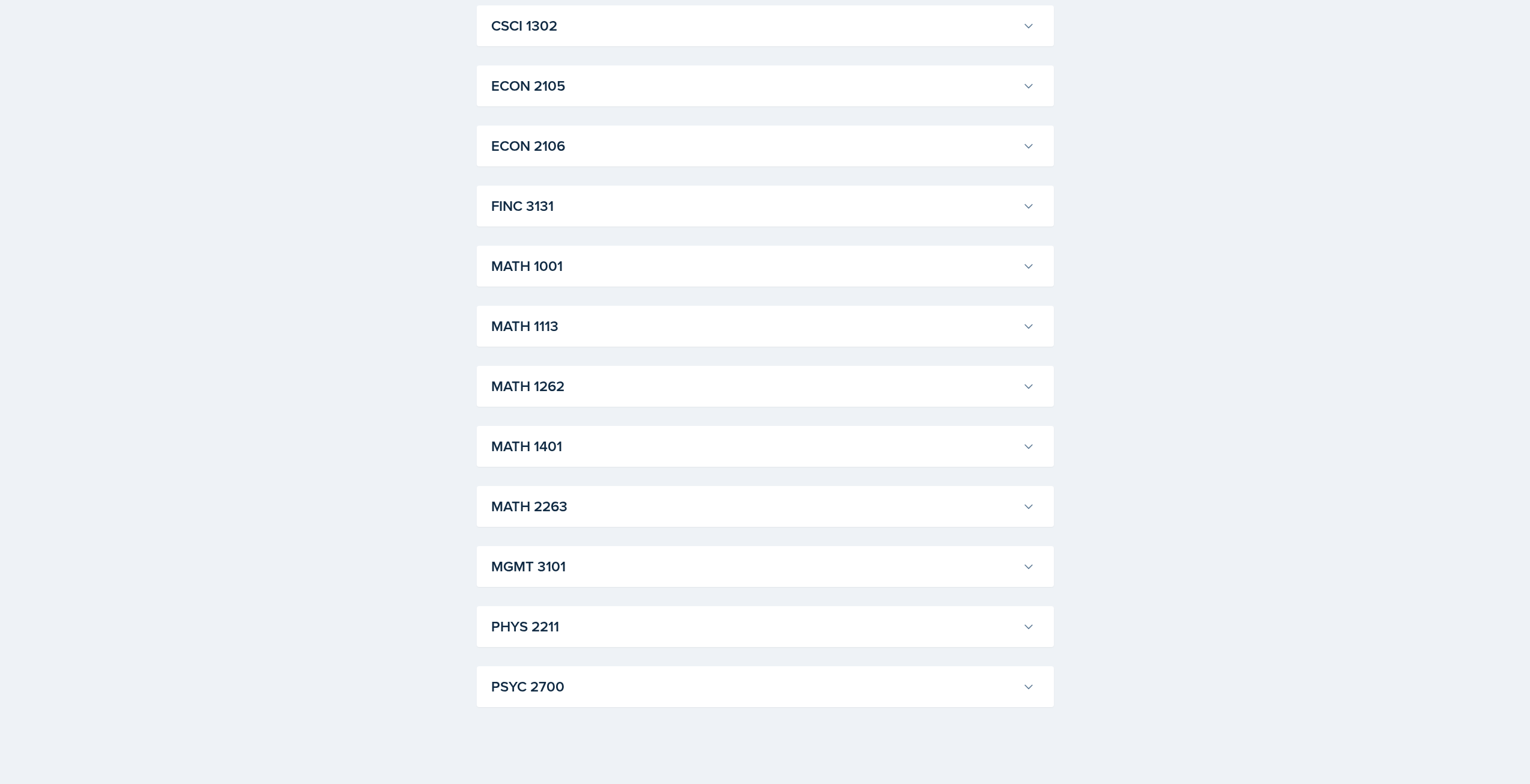
click at [737, 390] on h3 "MATH 1262" at bounding box center [754, 387] width 526 height 22
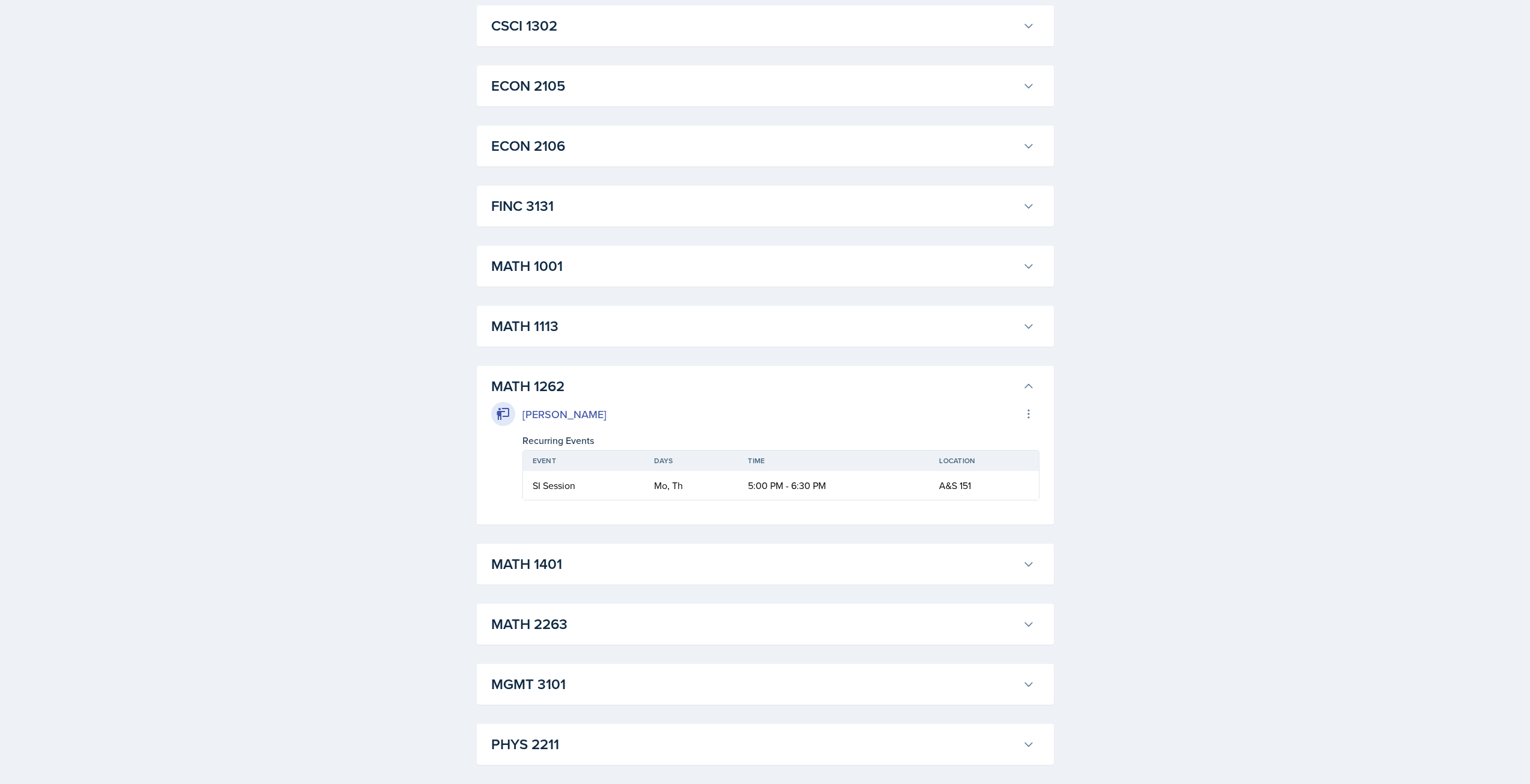
click at [737, 390] on h3 "MATH 1262" at bounding box center [754, 387] width 526 height 22
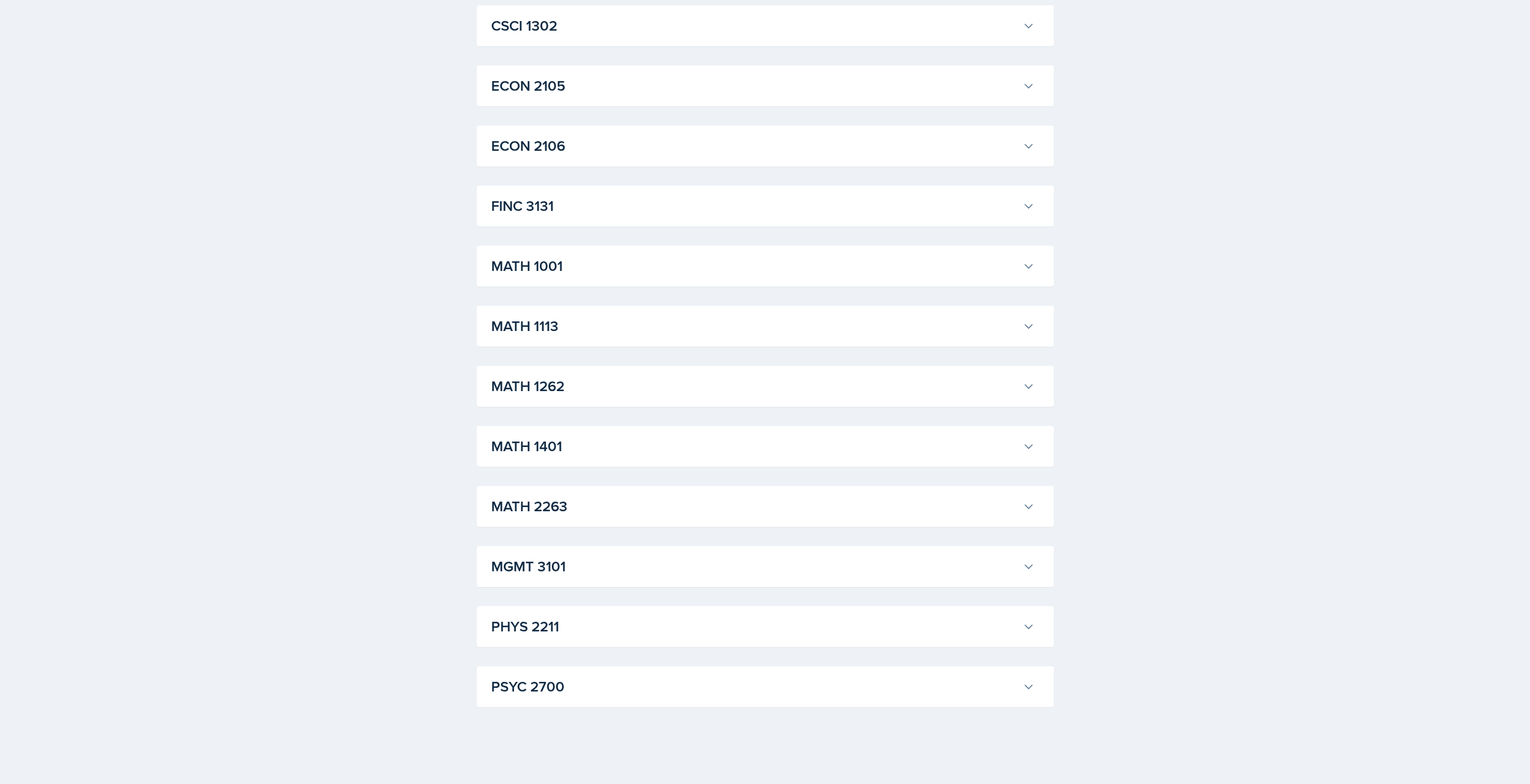
click at [674, 382] on h3 "MATH 1262" at bounding box center [754, 387] width 526 height 22
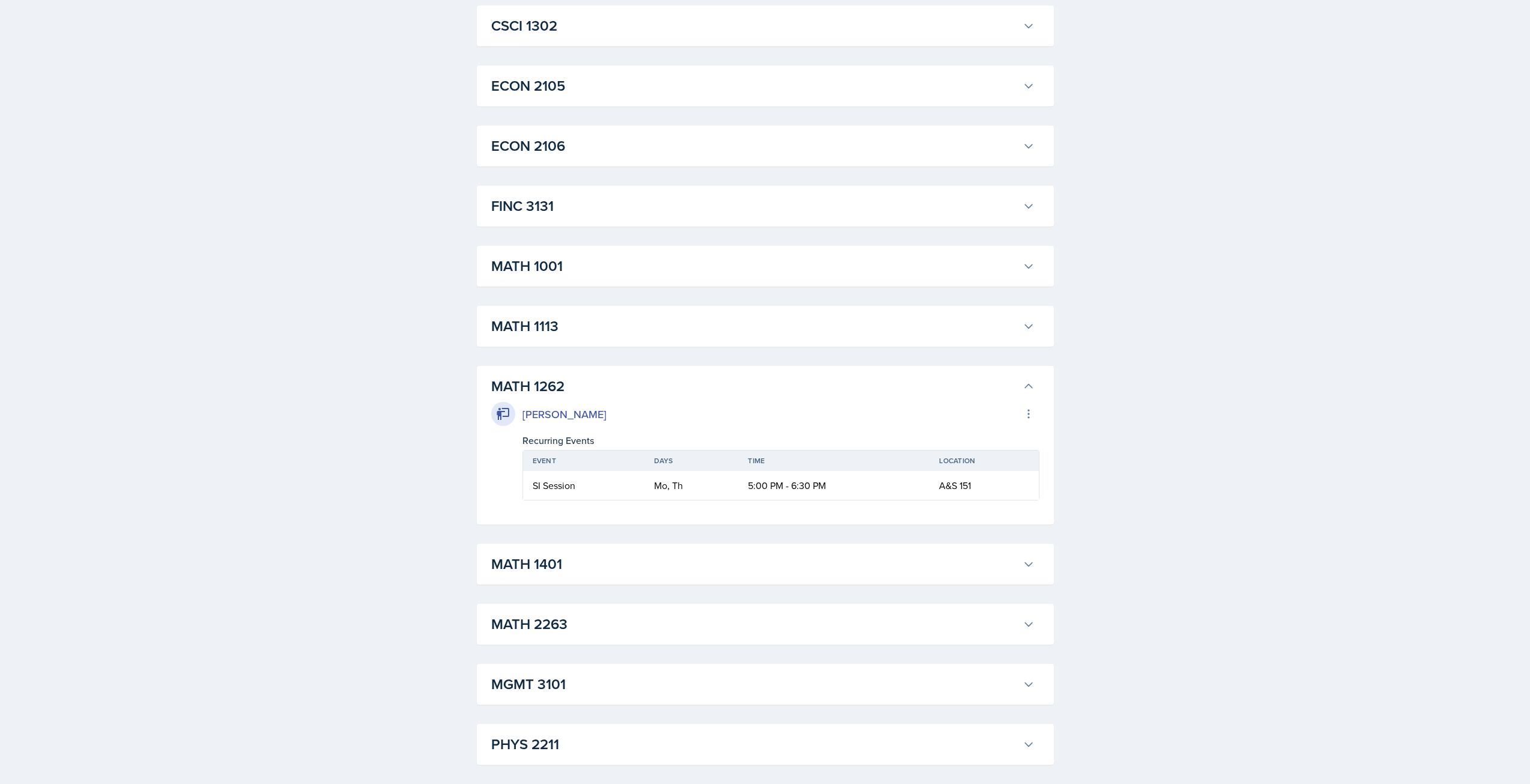
click at [674, 382] on h3 "MATH 1262" at bounding box center [754, 387] width 526 height 22
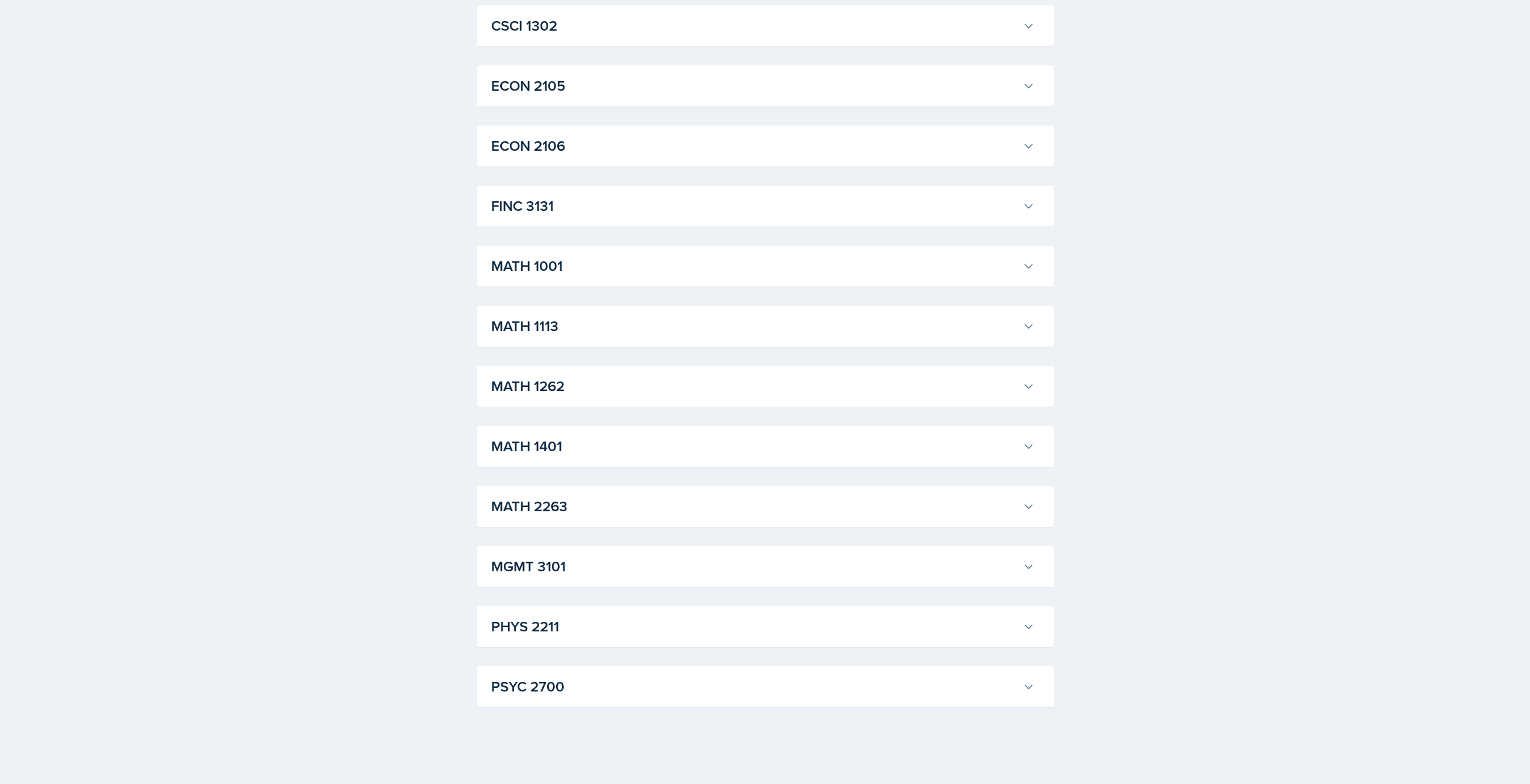
click at [671, 492] on div "MATH 2263 Ashton Mullendore Export to Google Calendar Recurring Events Event Da…" at bounding box center [765, 507] width 577 height 41
click at [672, 516] on h3 "MATH 2263" at bounding box center [754, 507] width 526 height 22
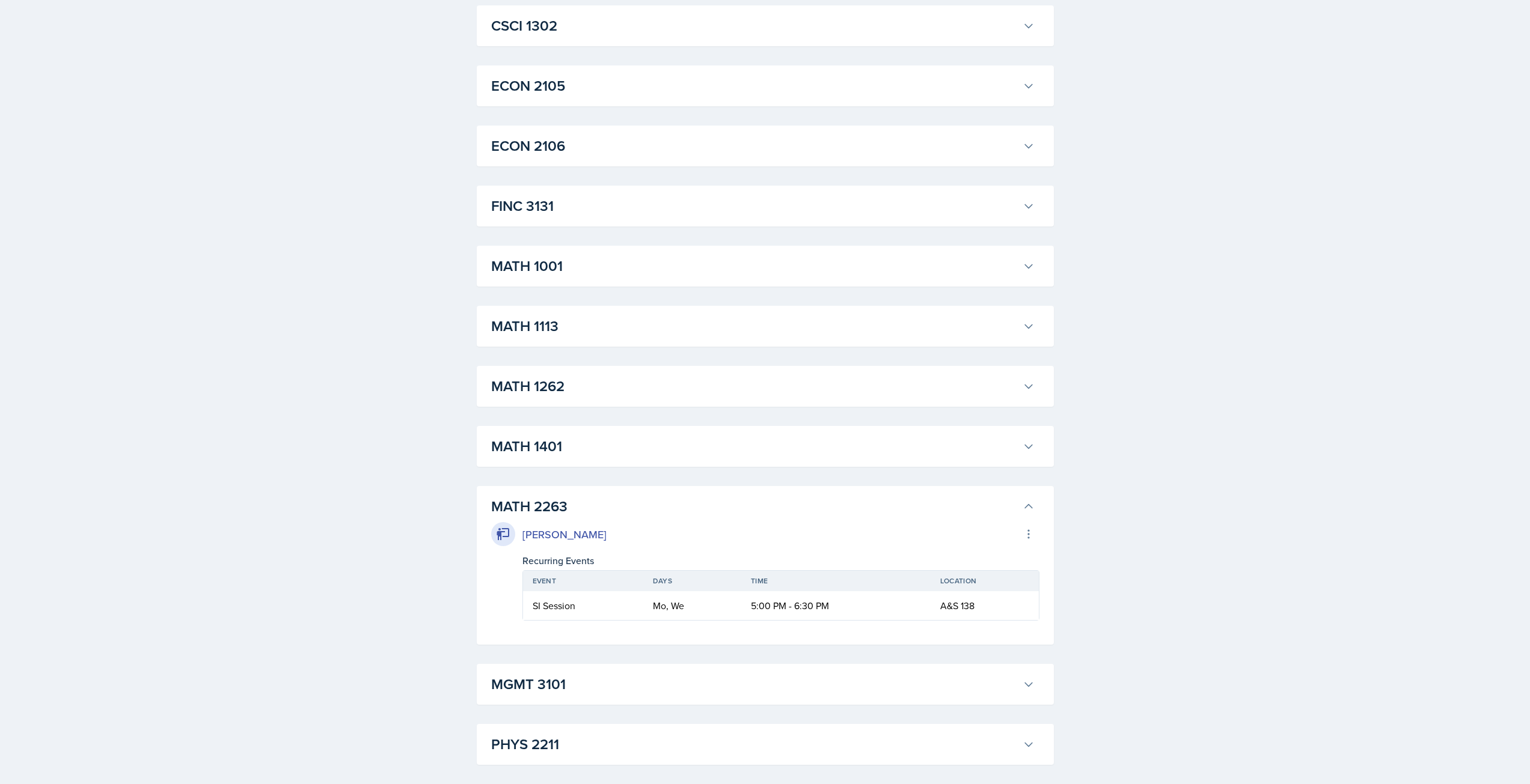
click at [671, 512] on h3 "MATH 2263" at bounding box center [754, 507] width 526 height 22
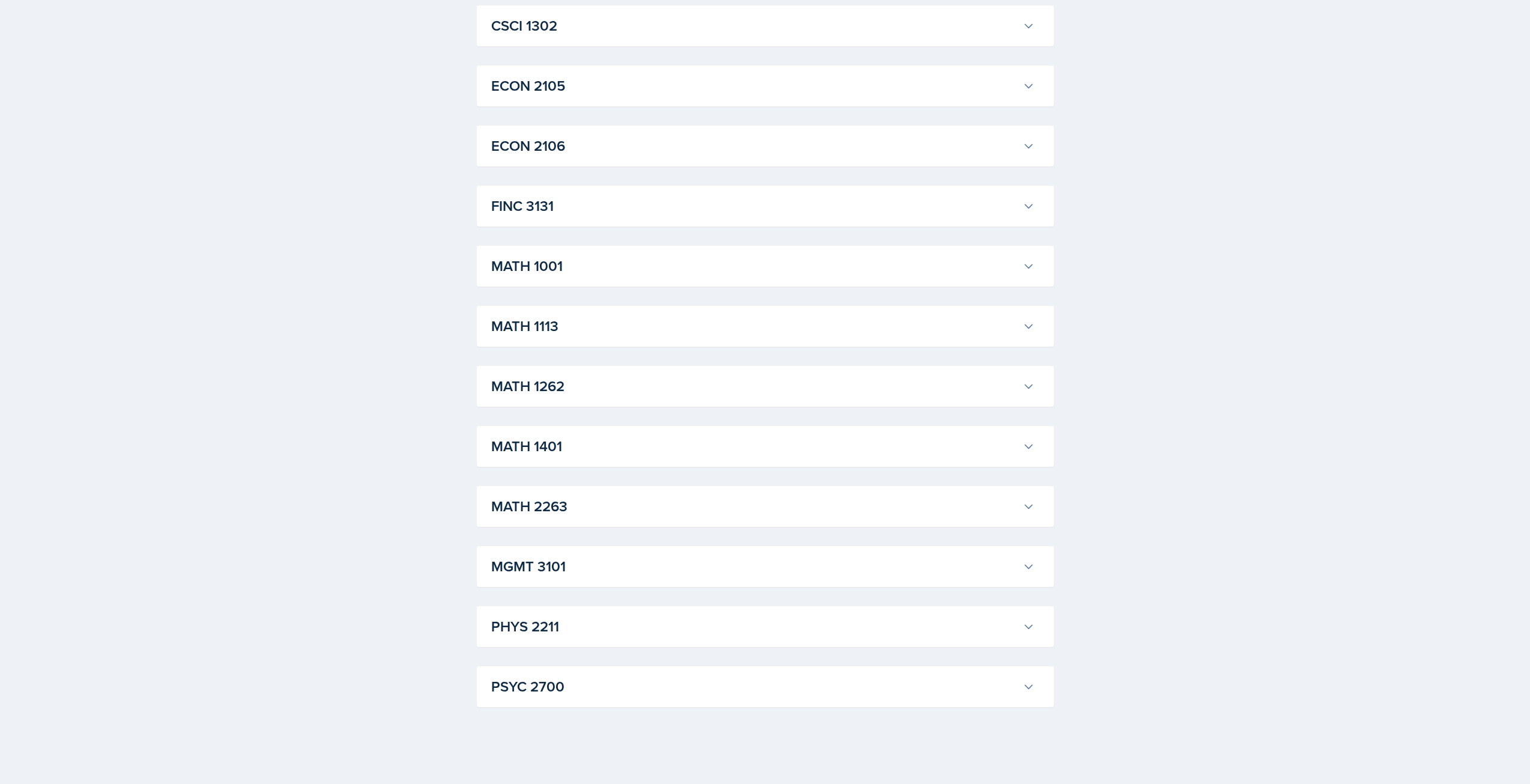
click at [653, 634] on h3 "PHYS 2211" at bounding box center [754, 627] width 526 height 22
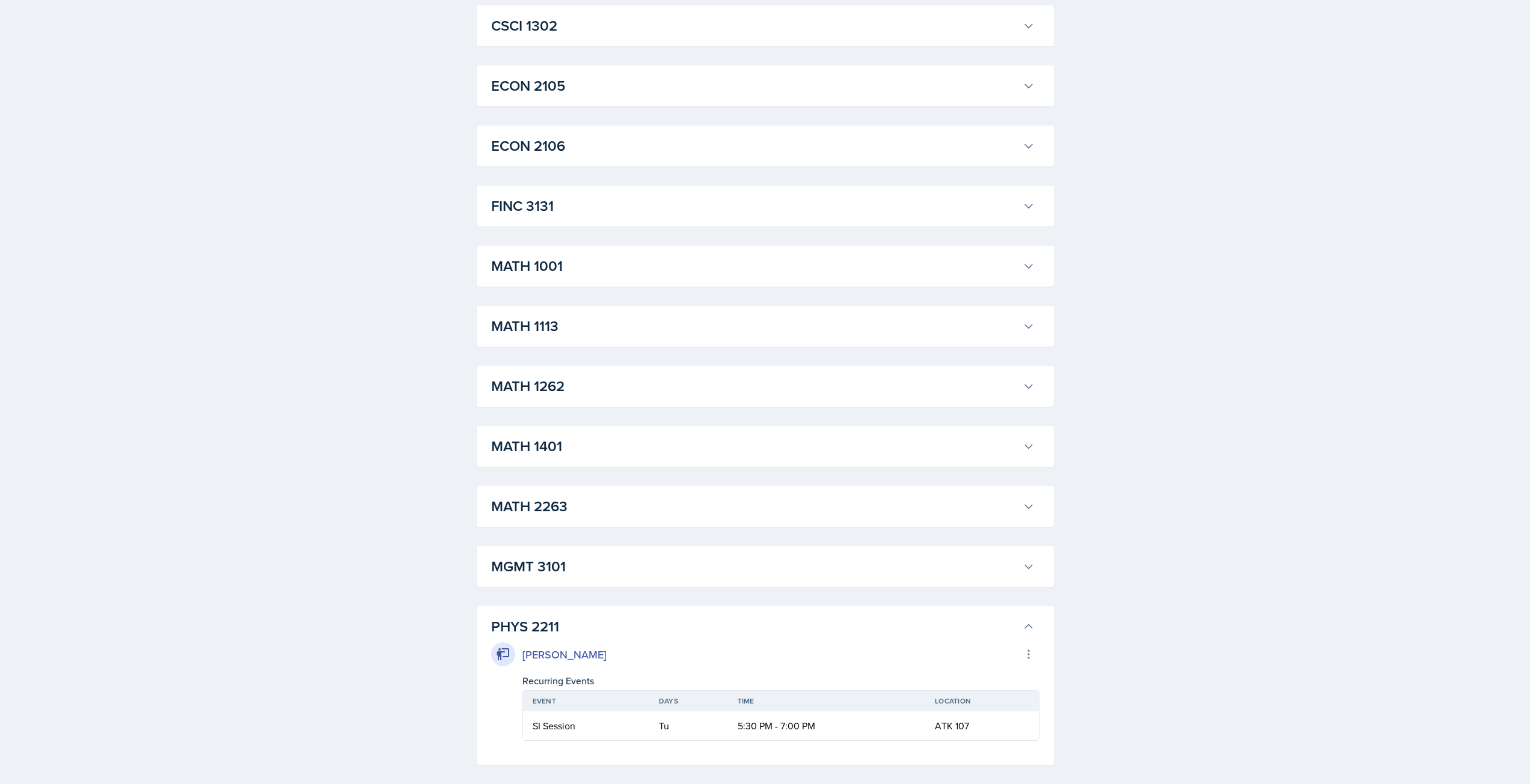
click at [661, 628] on h3 "PHYS 2211" at bounding box center [754, 627] width 526 height 22
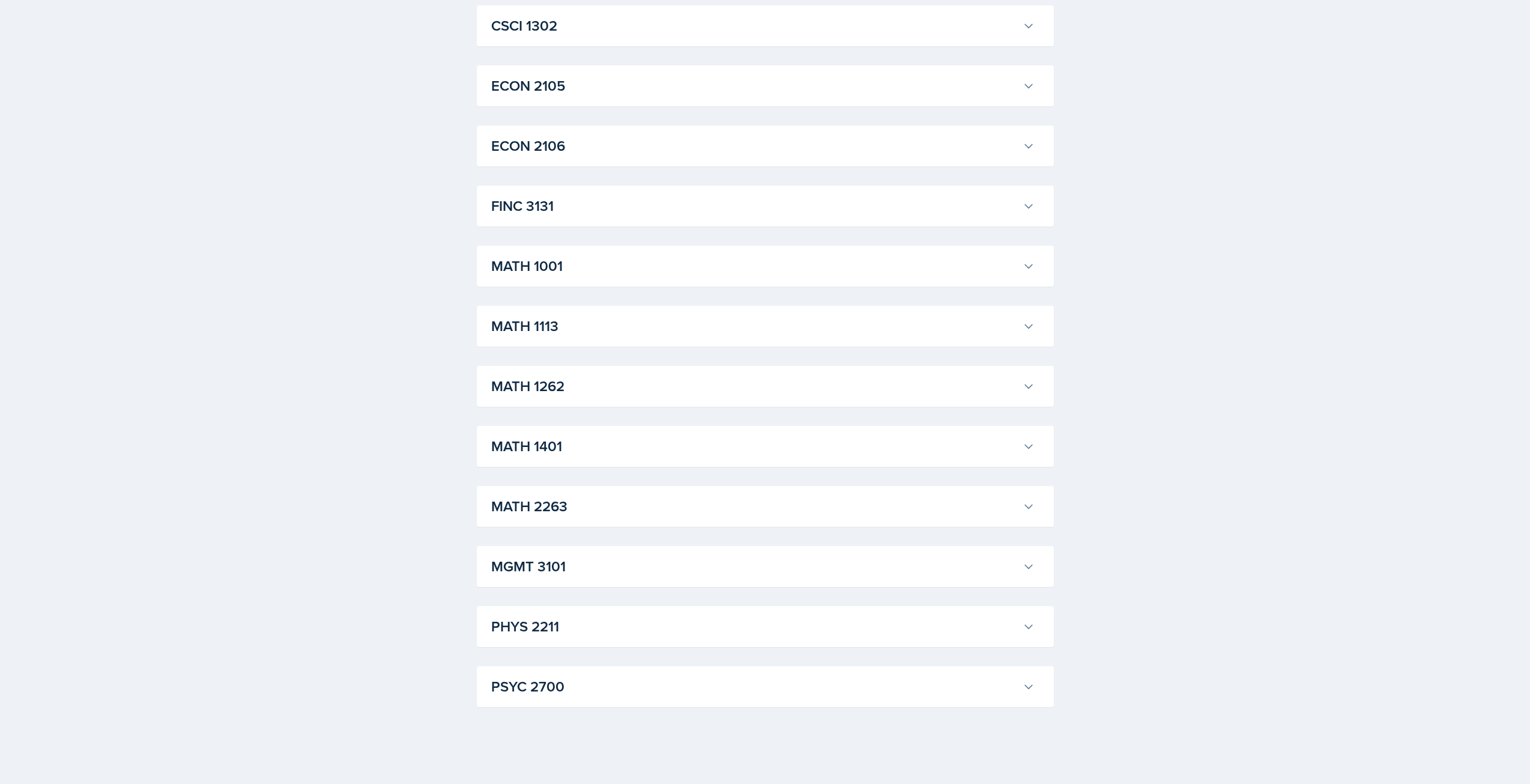
click at [661, 628] on h3 "PHYS 2211" at bounding box center [754, 627] width 526 height 22
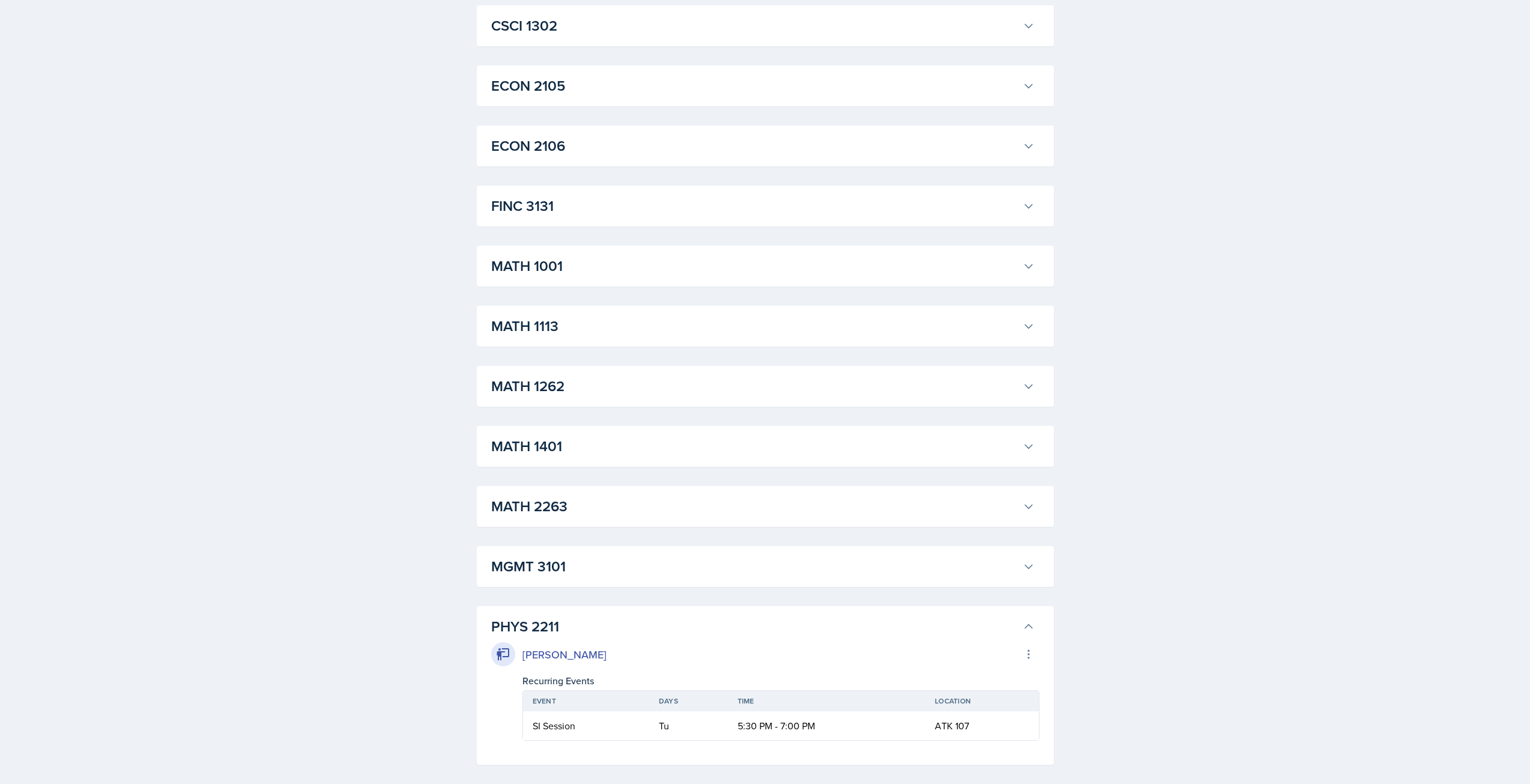
click at [657, 620] on h3 "PHYS 2211" at bounding box center [754, 627] width 526 height 22
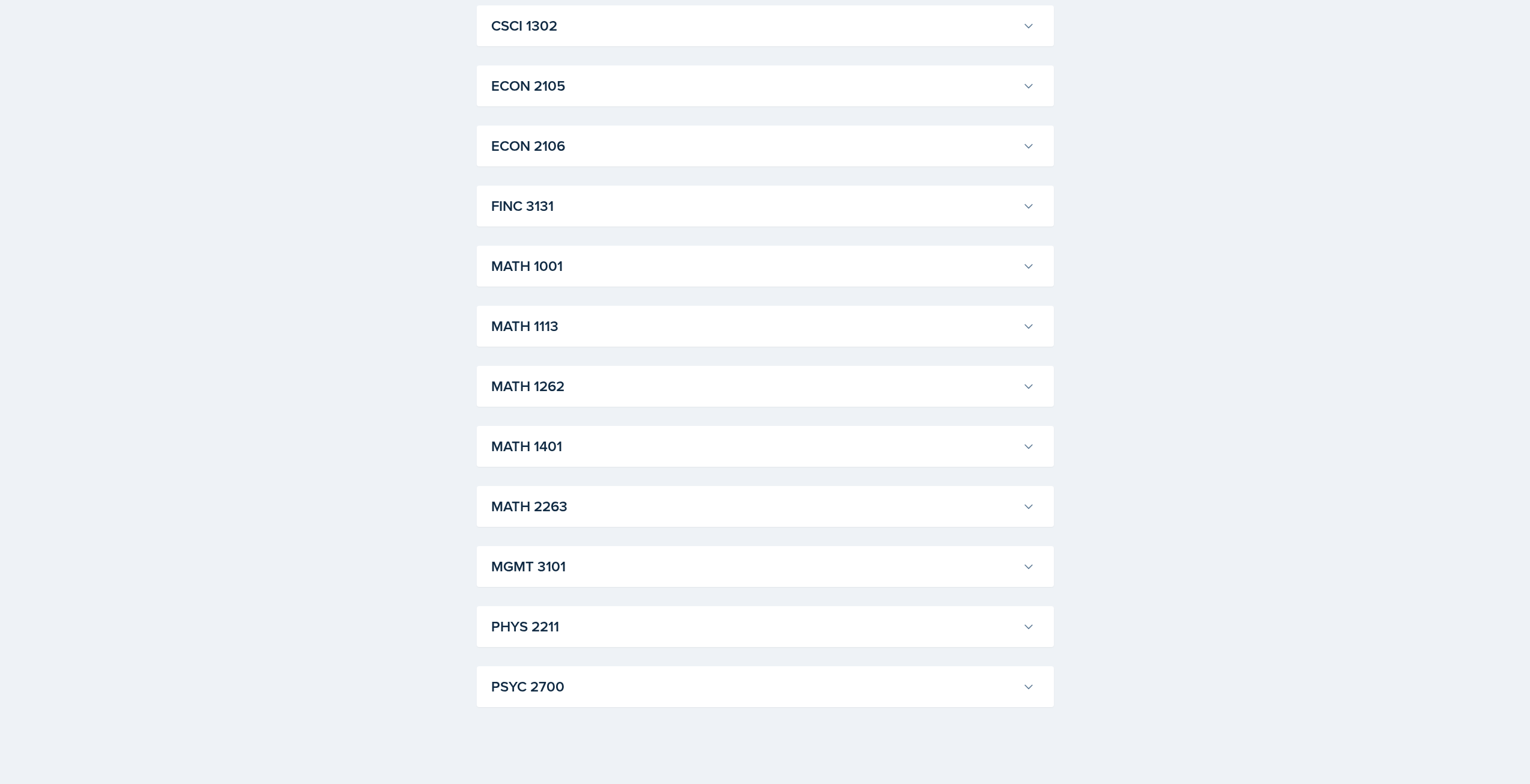
click at [614, 510] on h3 "MATH 2263" at bounding box center [754, 507] width 526 height 22
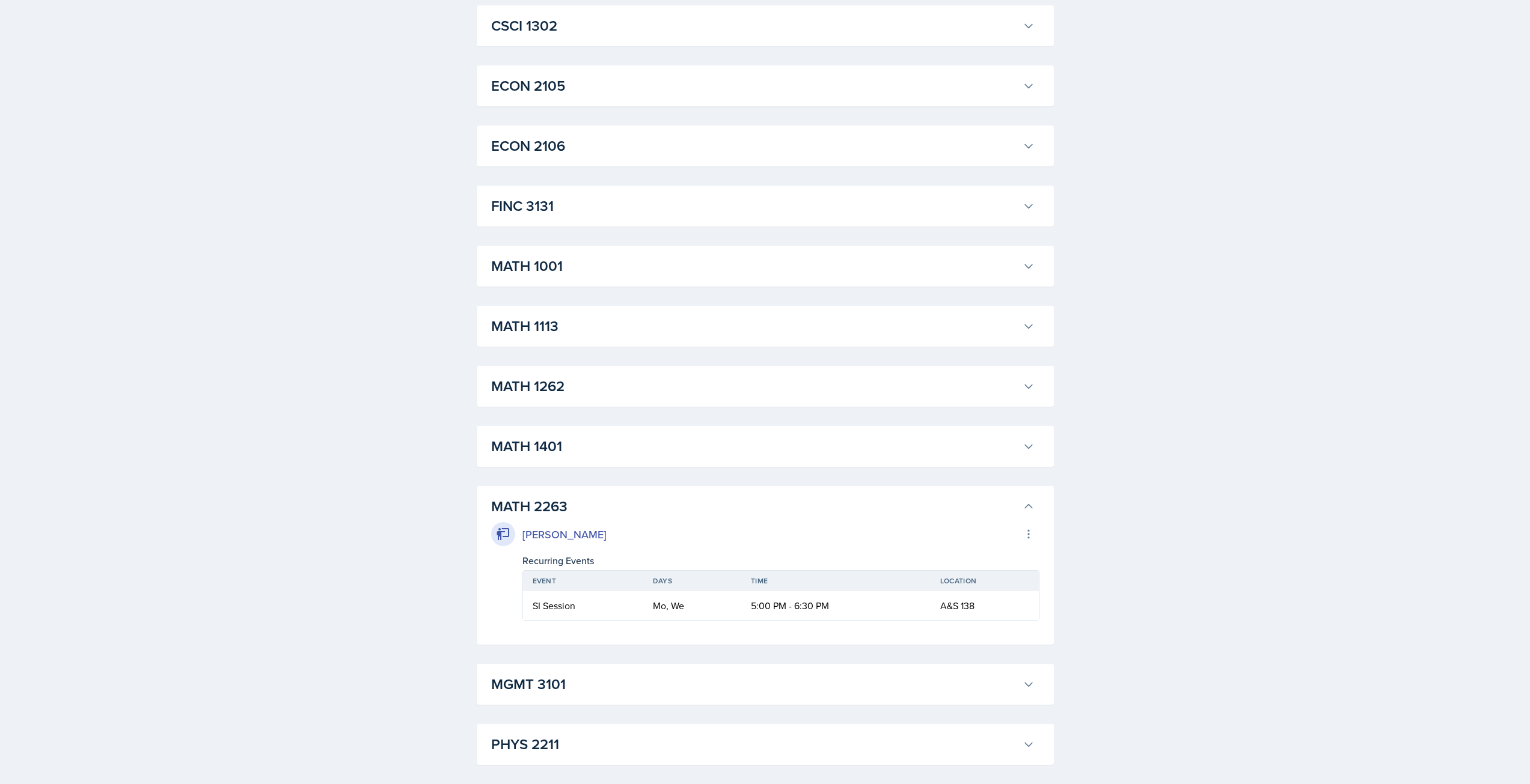
click at [614, 510] on h3 "MATH 2263" at bounding box center [754, 507] width 526 height 22
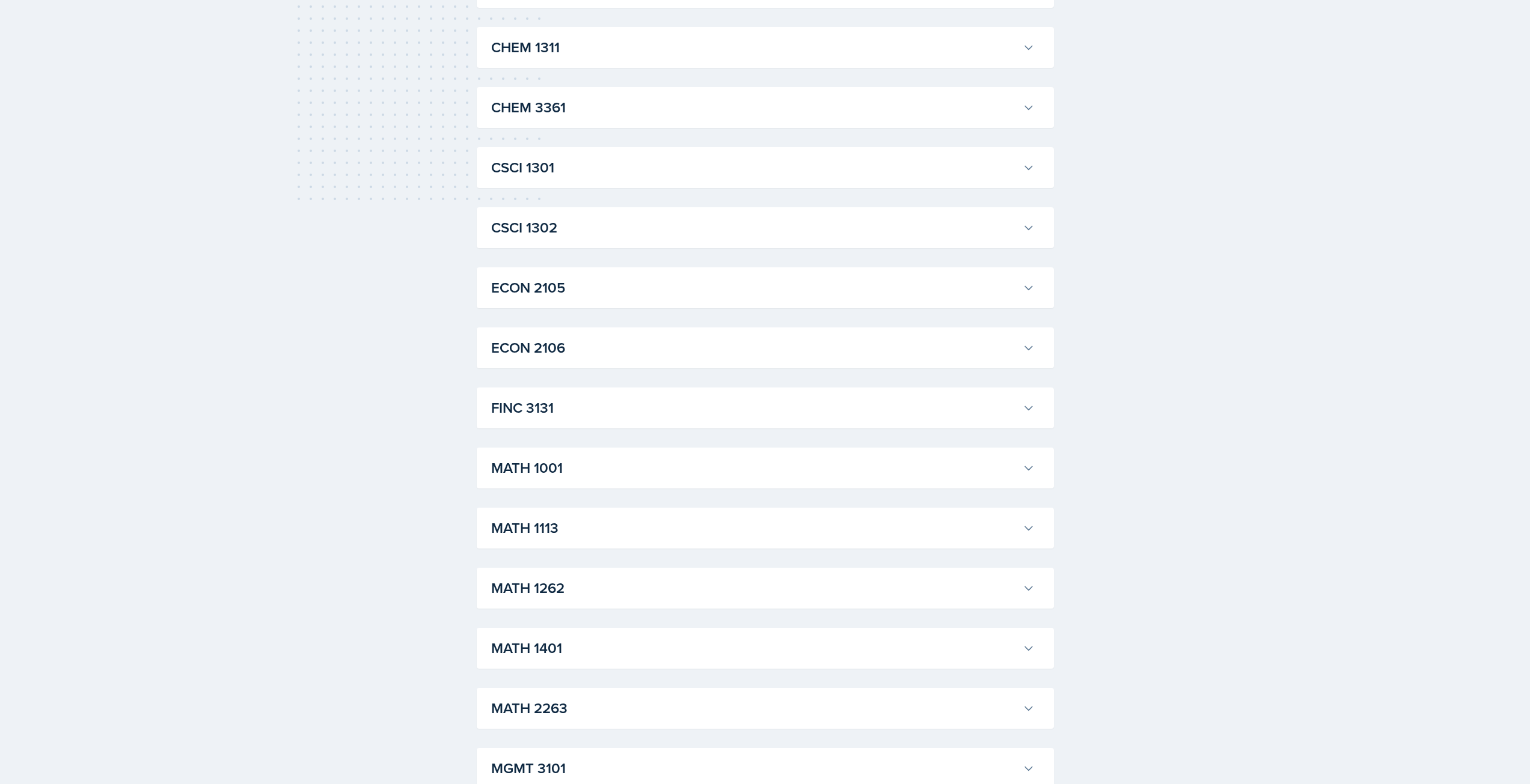
scroll to position [541, 0]
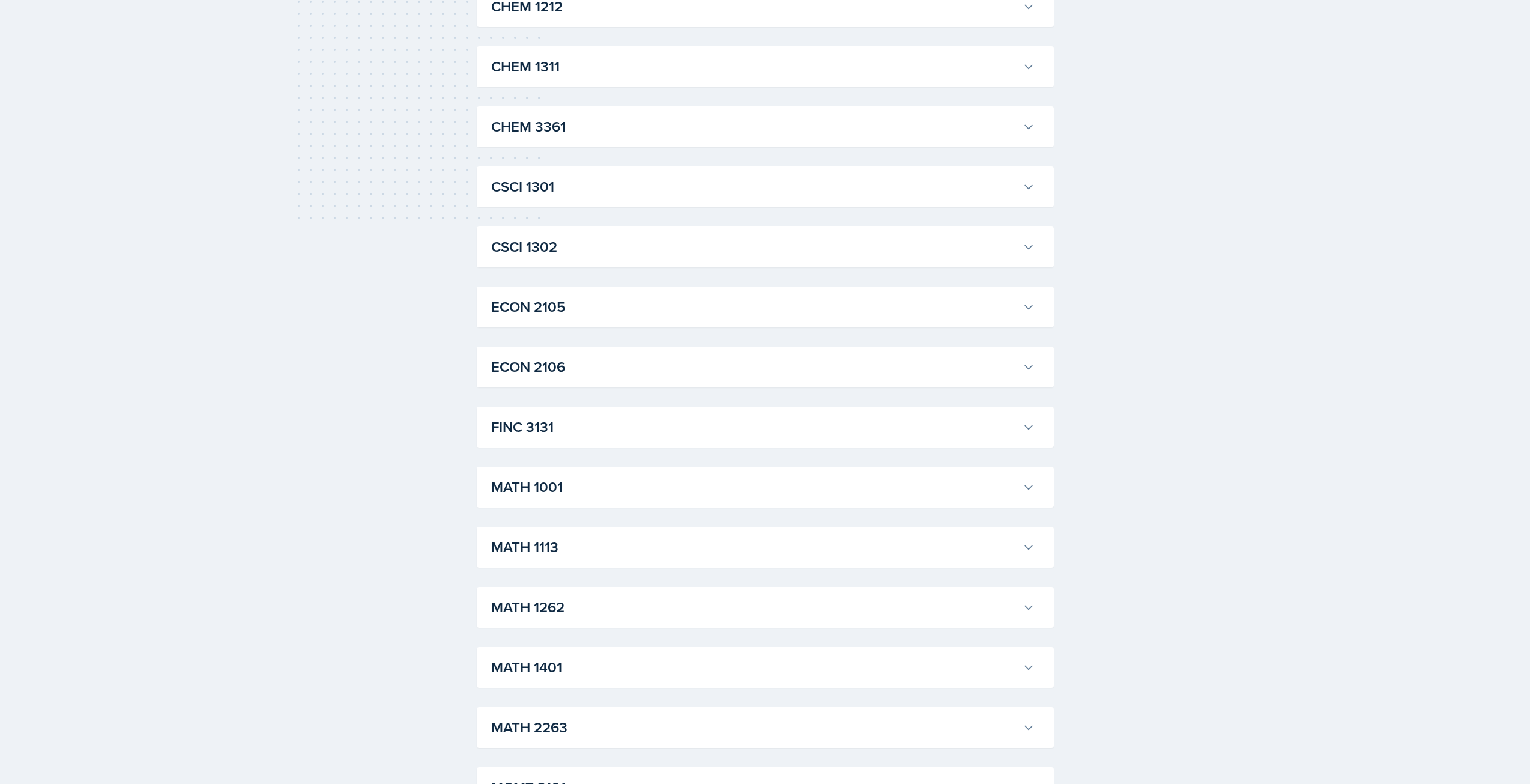
click at [609, 186] on h3 "CSCI 1301" at bounding box center [754, 187] width 526 height 22
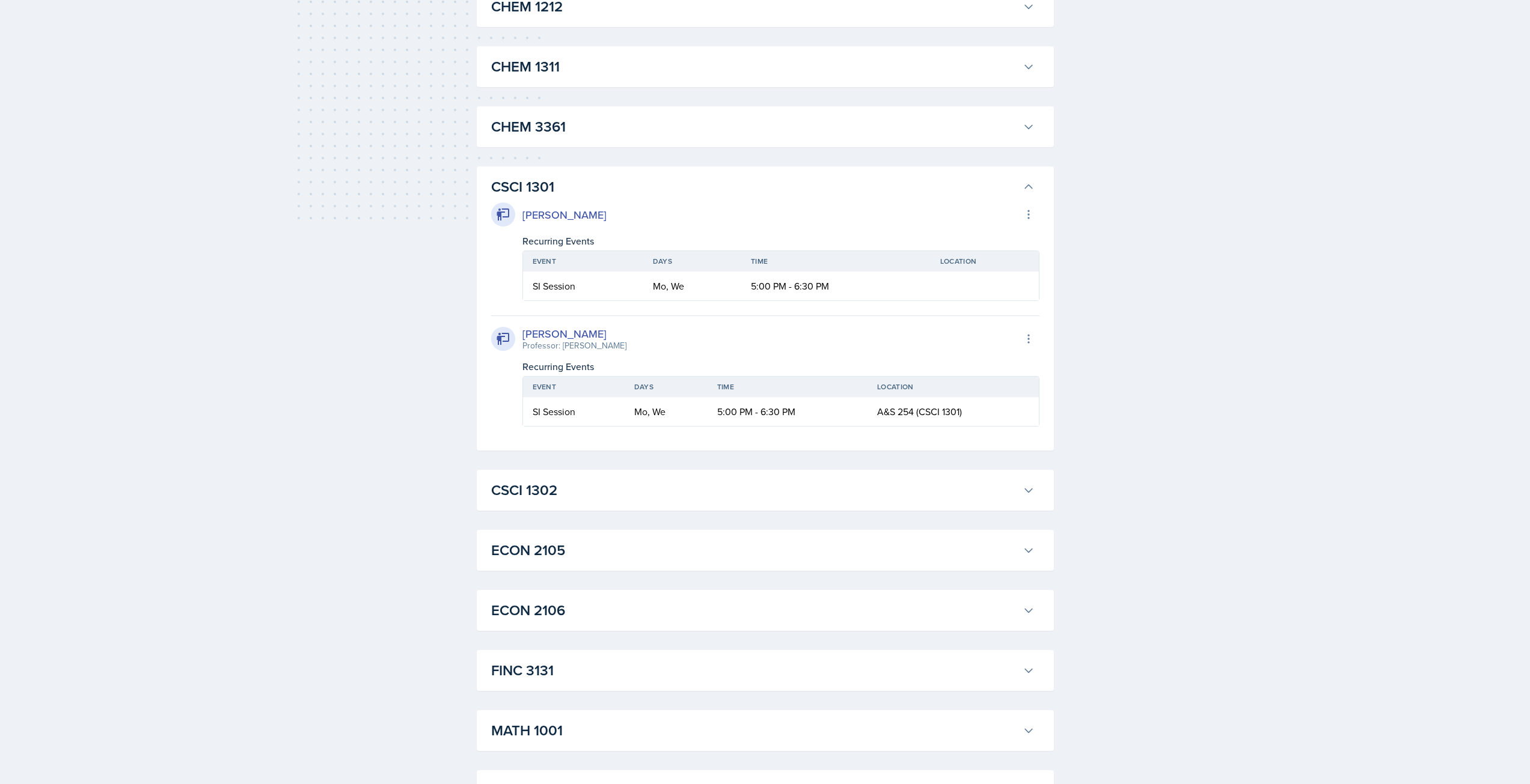
click at [609, 186] on h3 "CSCI 1301" at bounding box center [754, 187] width 526 height 22
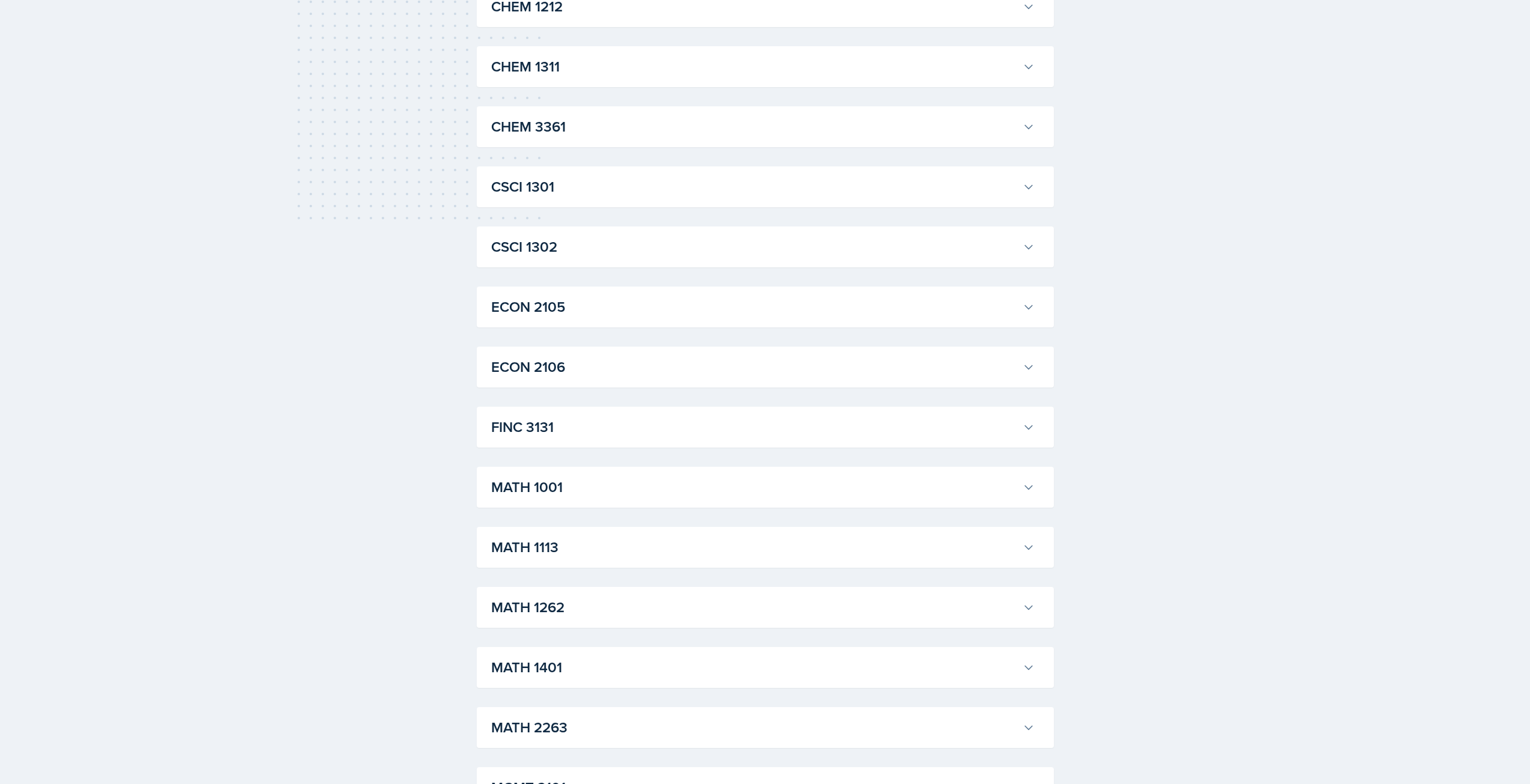
click at [588, 196] on h3 "CSCI 1301" at bounding box center [754, 187] width 526 height 22
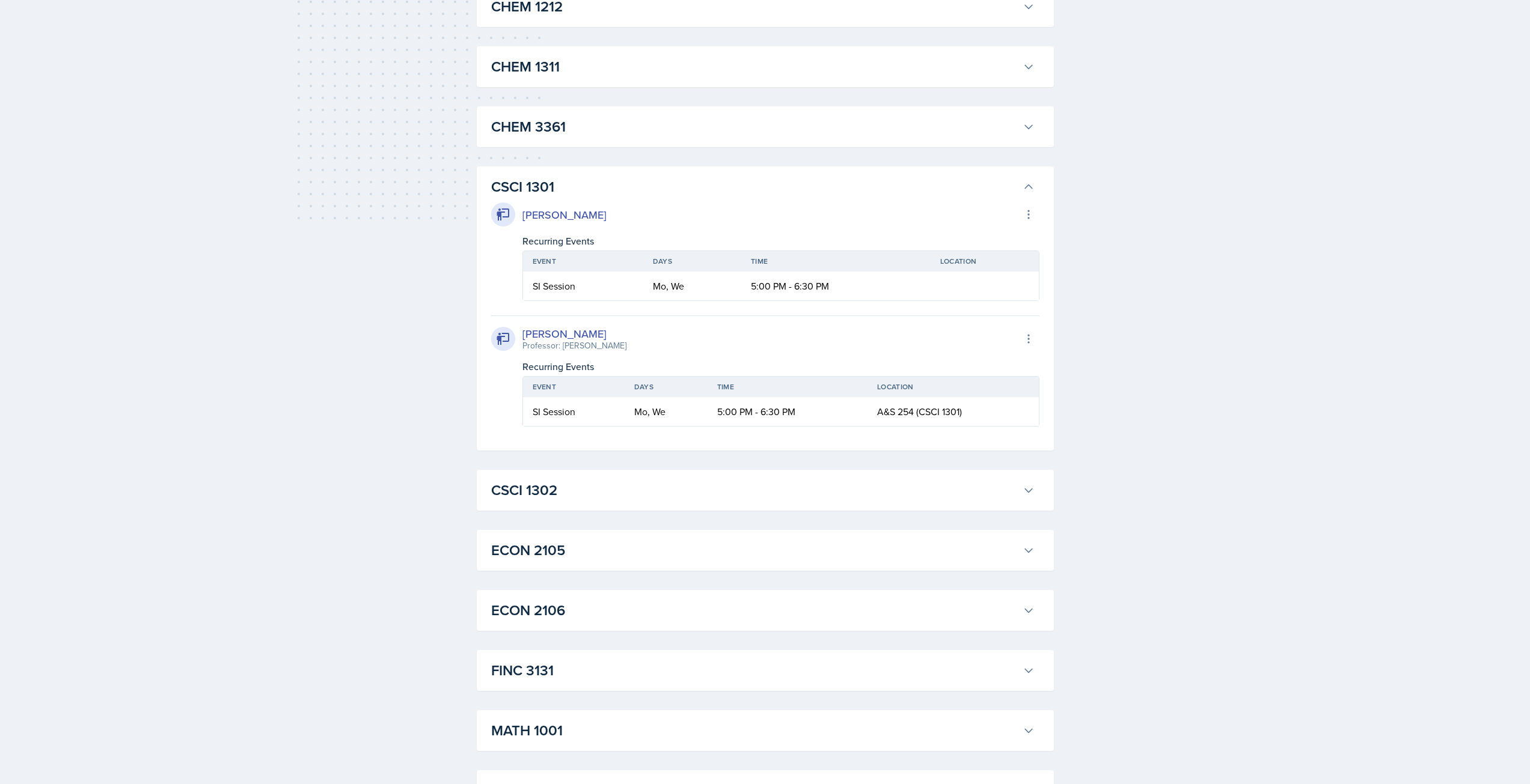
click at [586, 201] on div "David Mears Export to Google Calendar Recurring Events Event Days Time Location…" at bounding box center [765, 313] width 548 height 229
click at [585, 193] on h3 "CSCI 1301" at bounding box center [754, 187] width 526 height 22
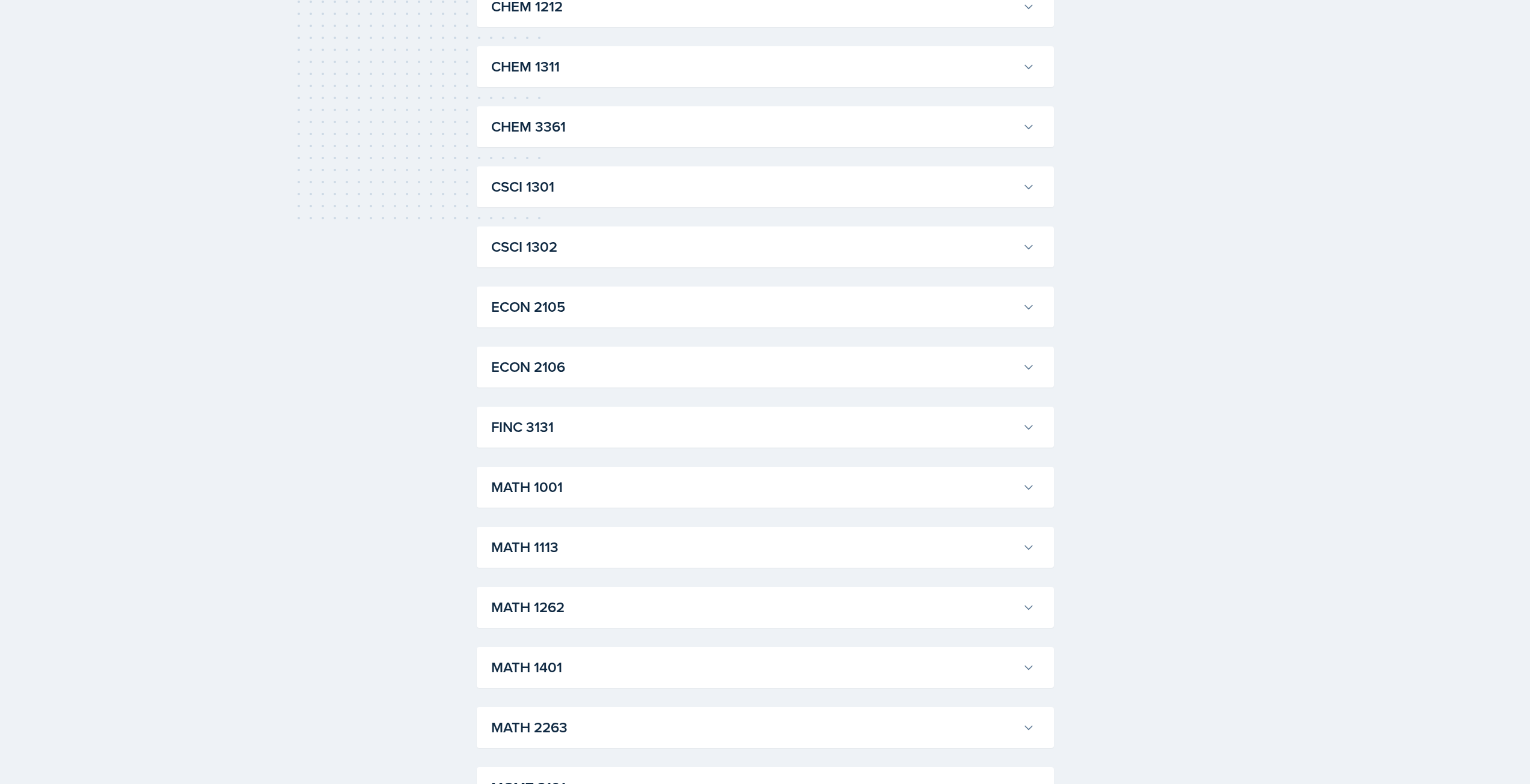
scroll to position [762, 0]
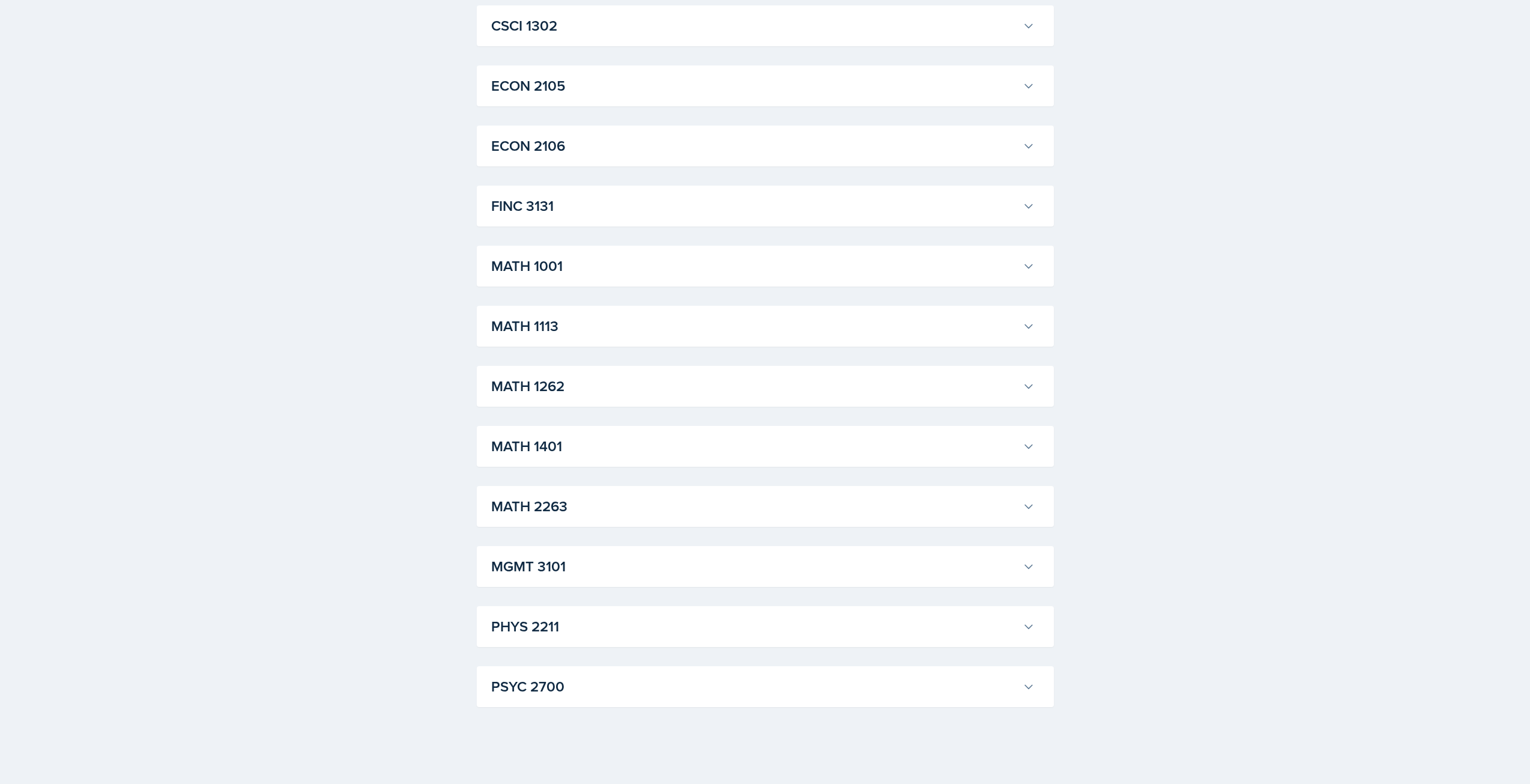
click at [600, 503] on h3 "MATH 2263" at bounding box center [754, 507] width 526 height 22
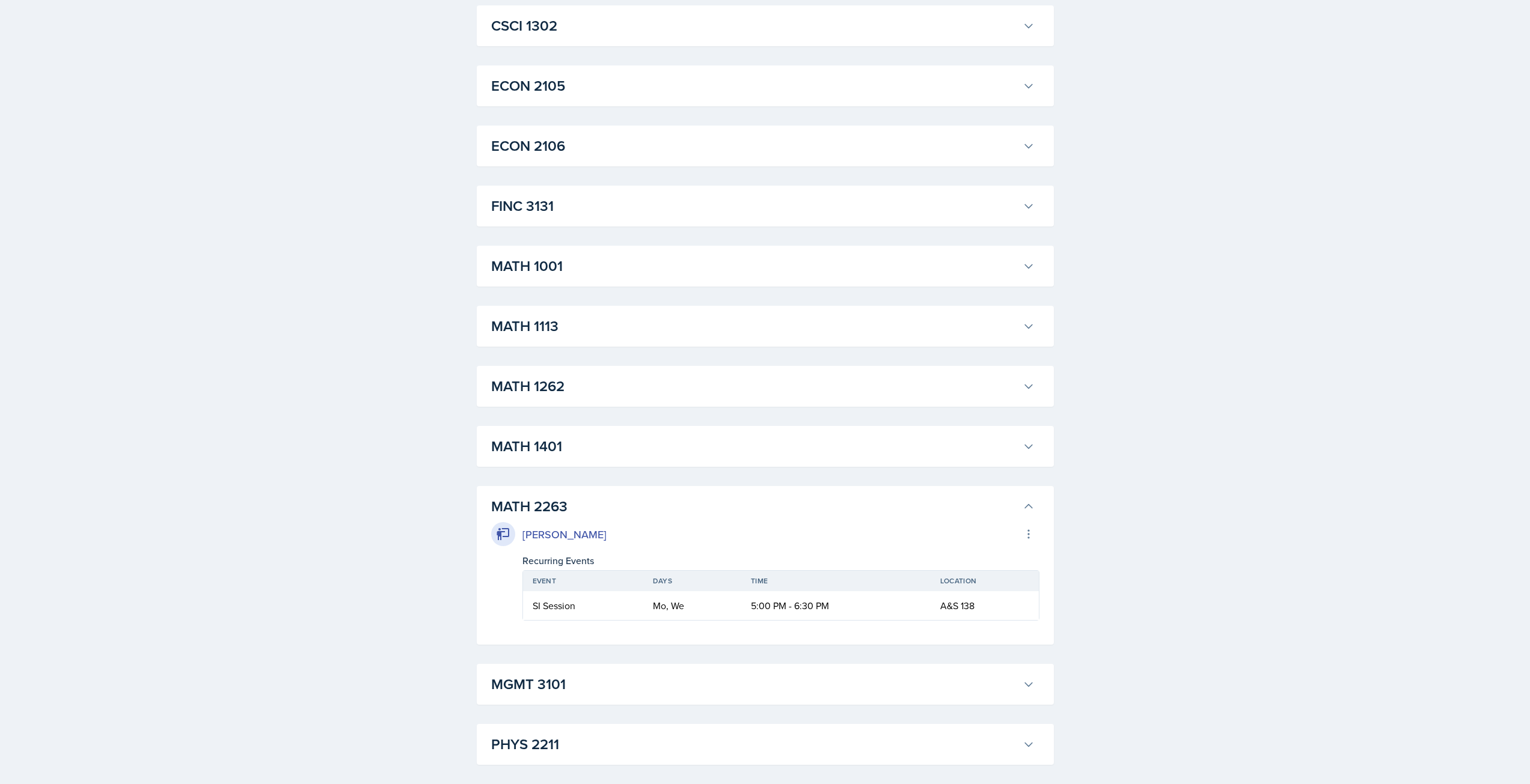
click at [576, 375] on button "MATH 1262" at bounding box center [763, 387] width 548 height 26
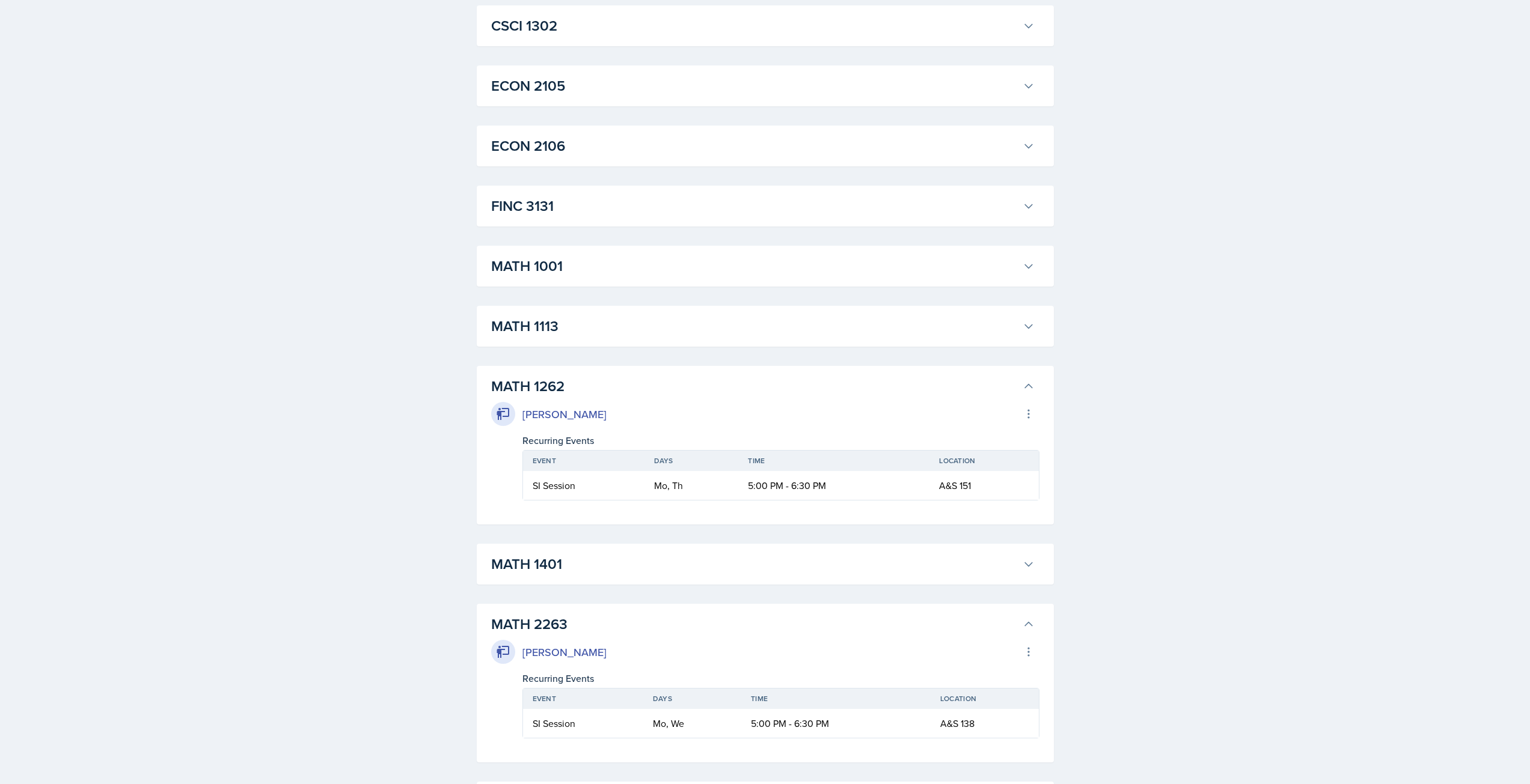
click at [580, 556] on h3 "MATH 1401" at bounding box center [754, 564] width 526 height 22
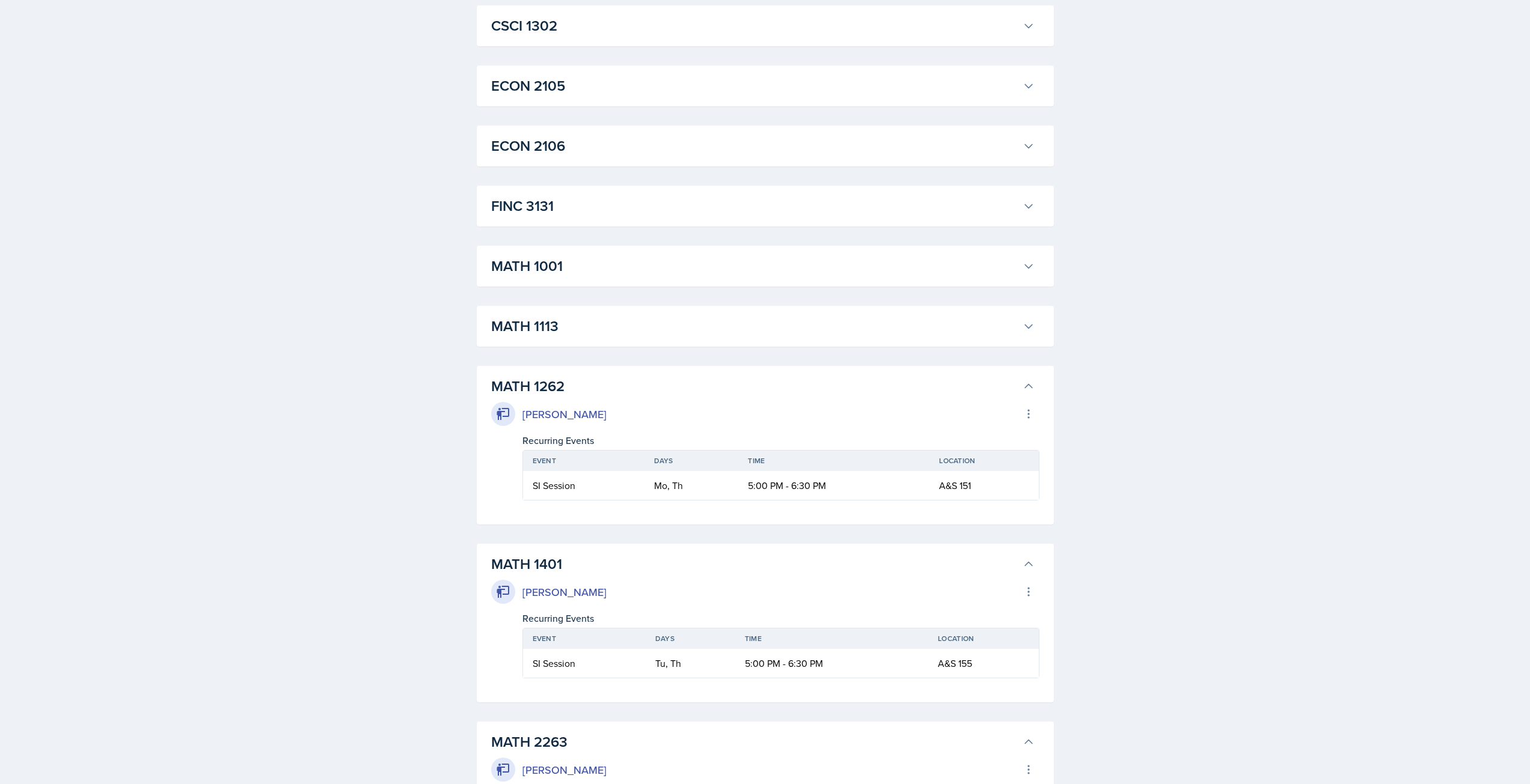
click at [580, 556] on h3 "MATH 1401" at bounding box center [754, 564] width 526 height 22
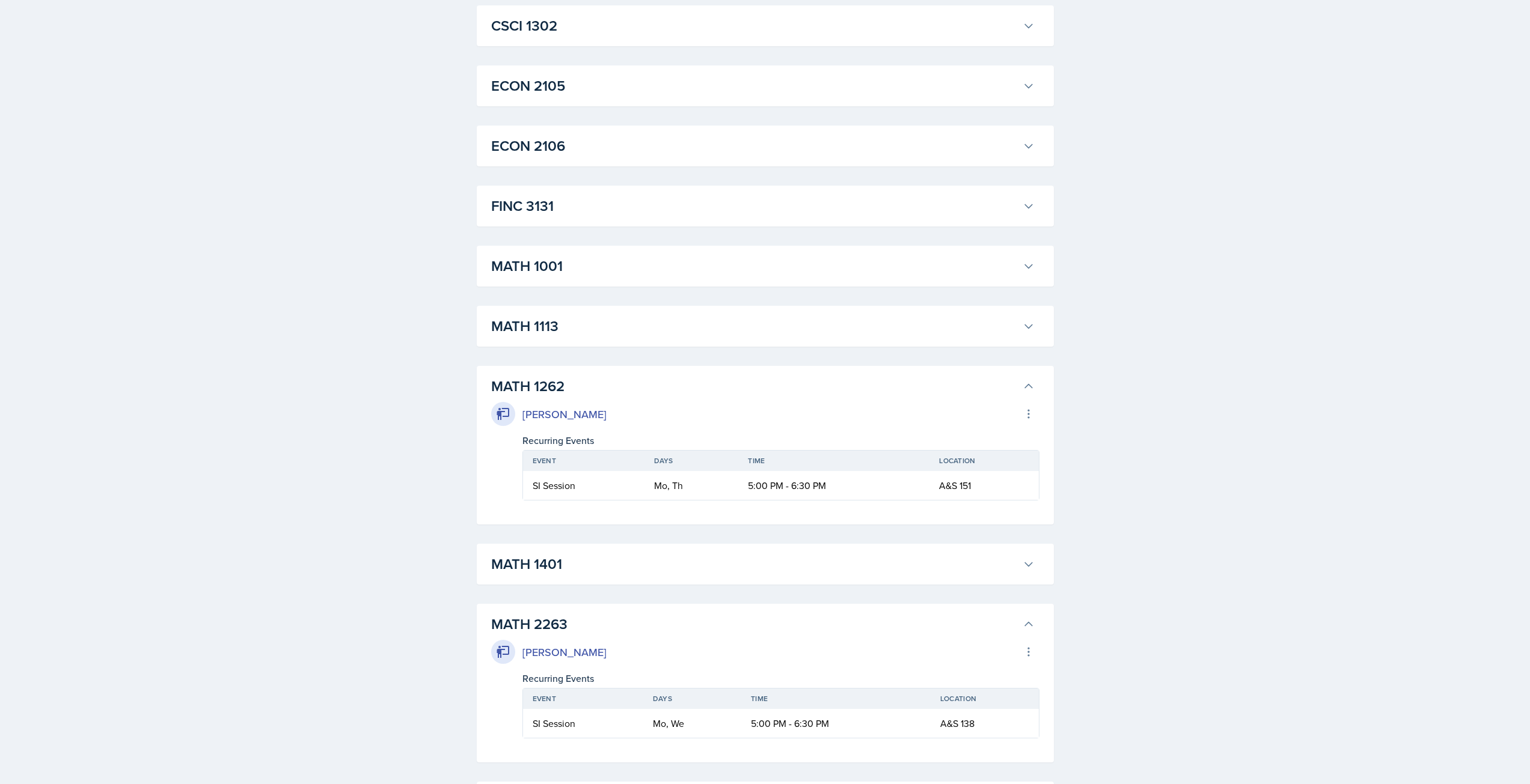
click at [567, 394] on h3 "MATH 1262" at bounding box center [754, 387] width 526 height 22
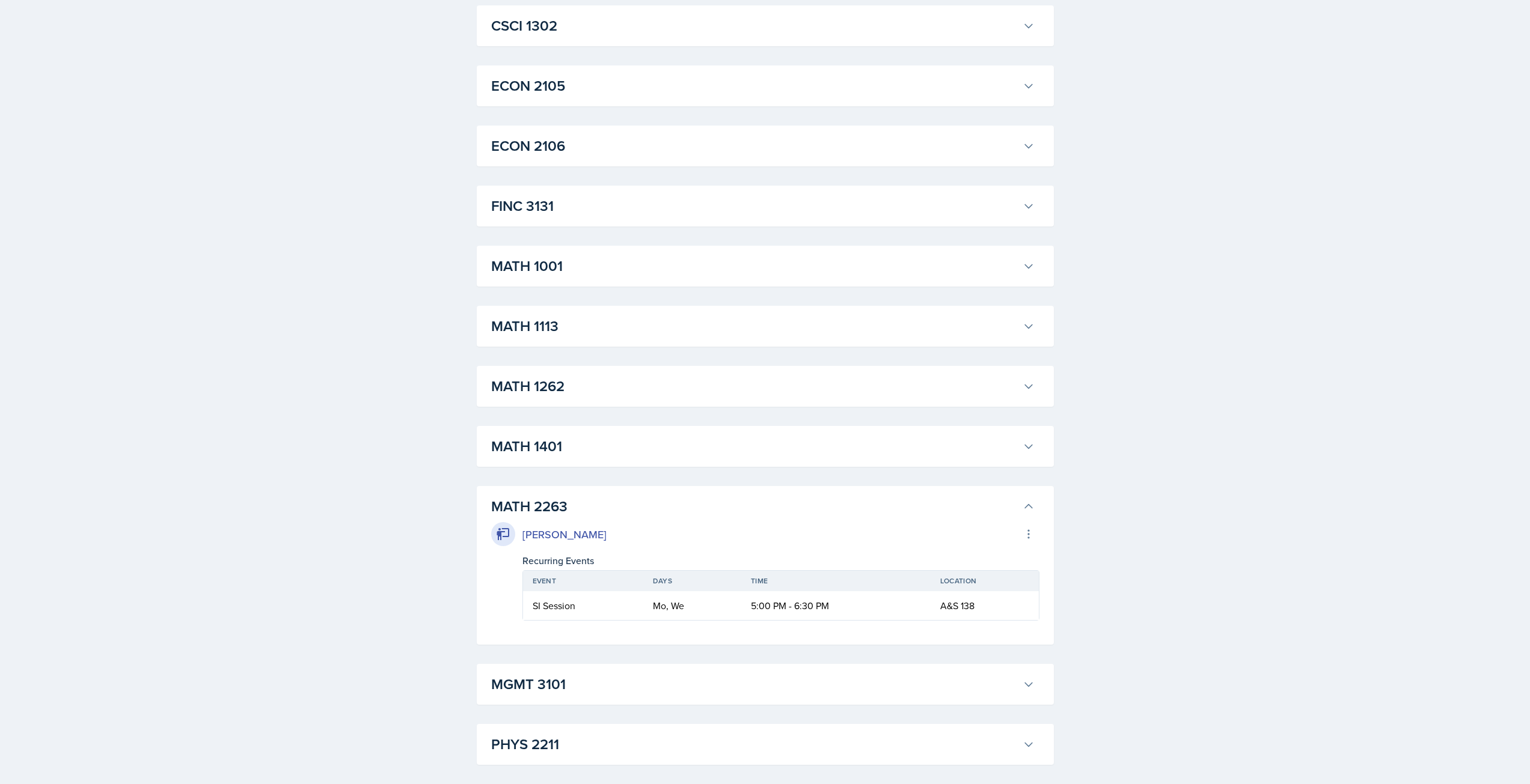
click at [574, 507] on h3 "MATH 2263" at bounding box center [754, 507] width 526 height 22
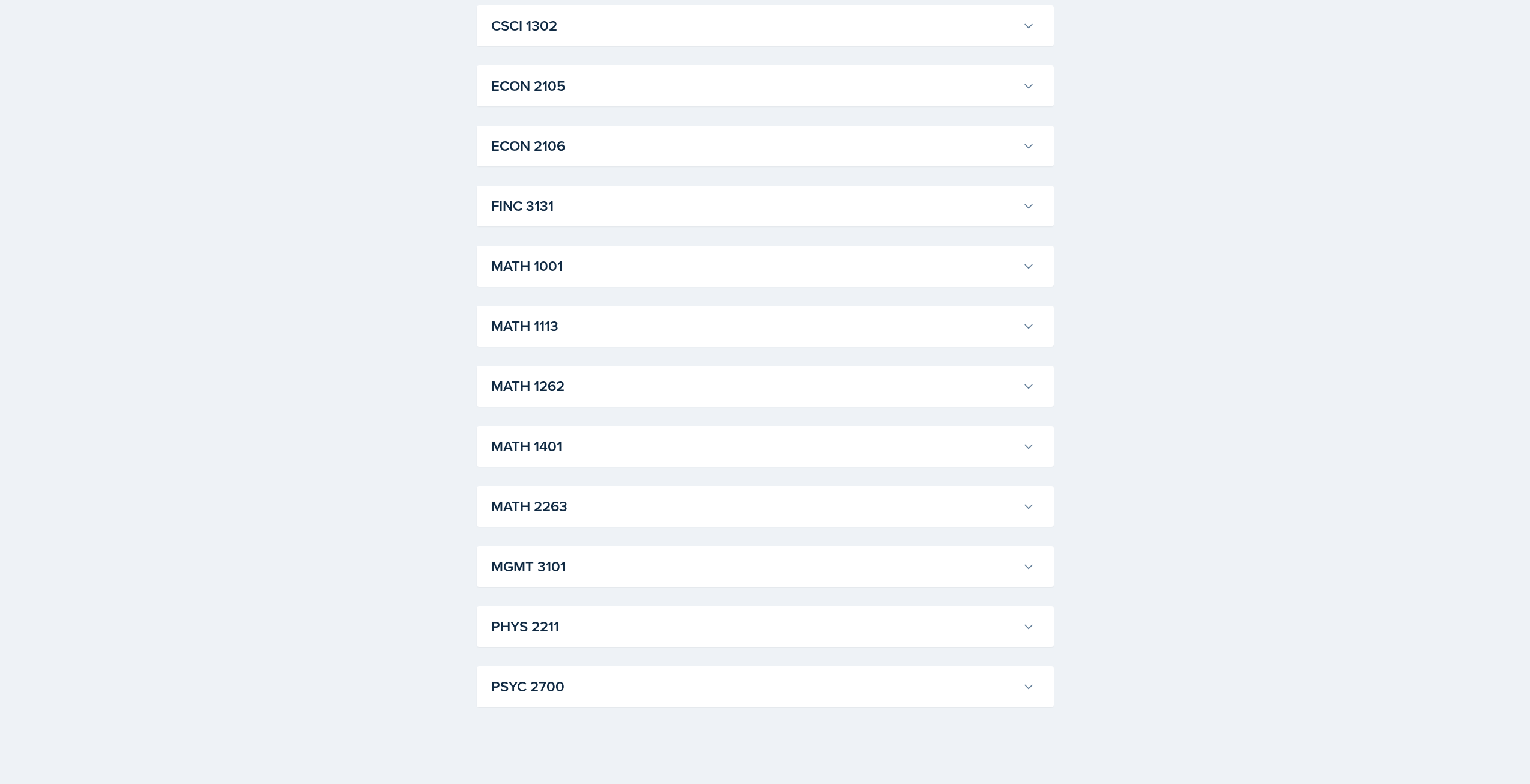
click at [568, 334] on h3 "MATH 1113" at bounding box center [754, 327] width 526 height 22
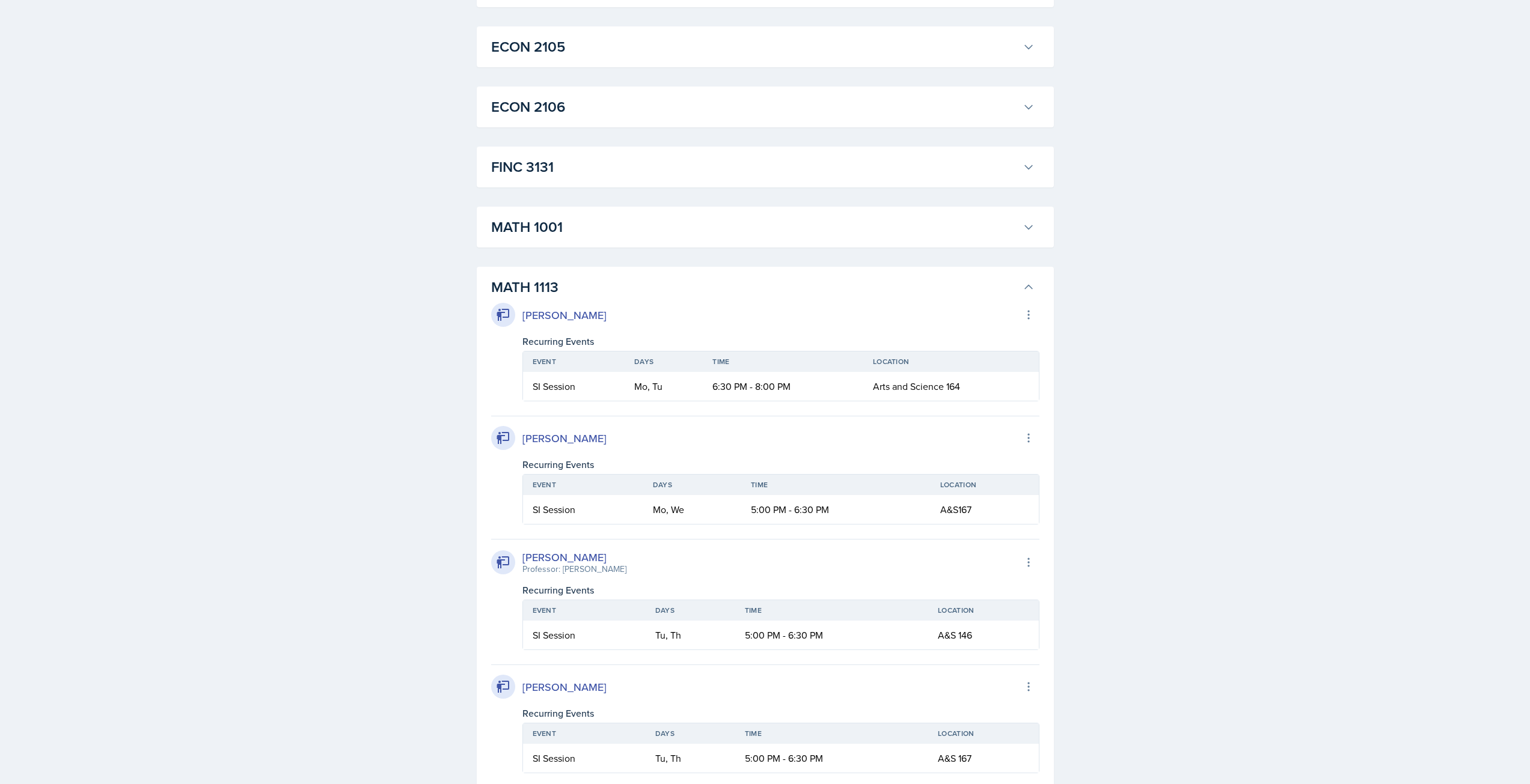
scroll to position [822, 0]
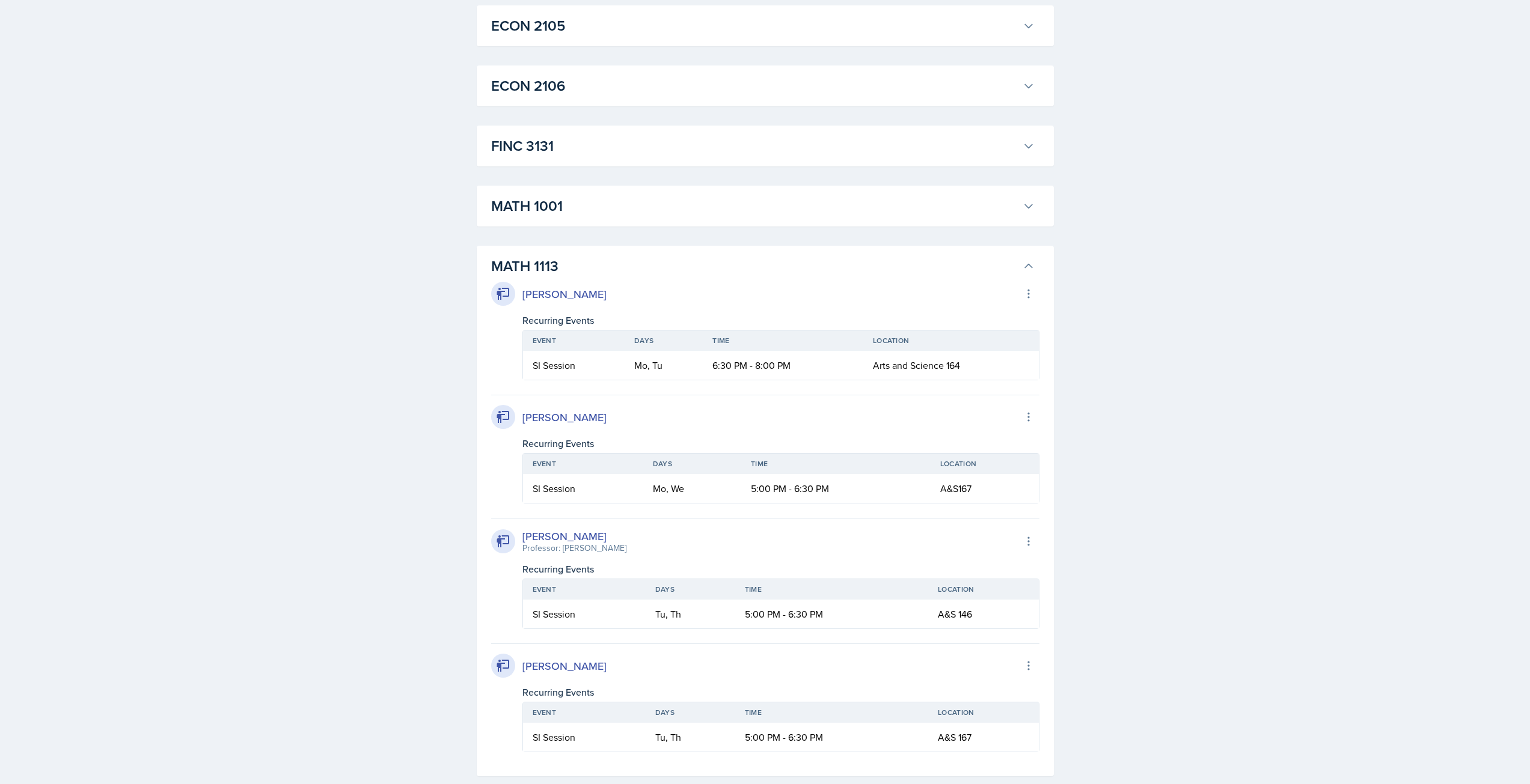
click at [604, 253] on button "MATH 1113" at bounding box center [763, 267] width 548 height 26
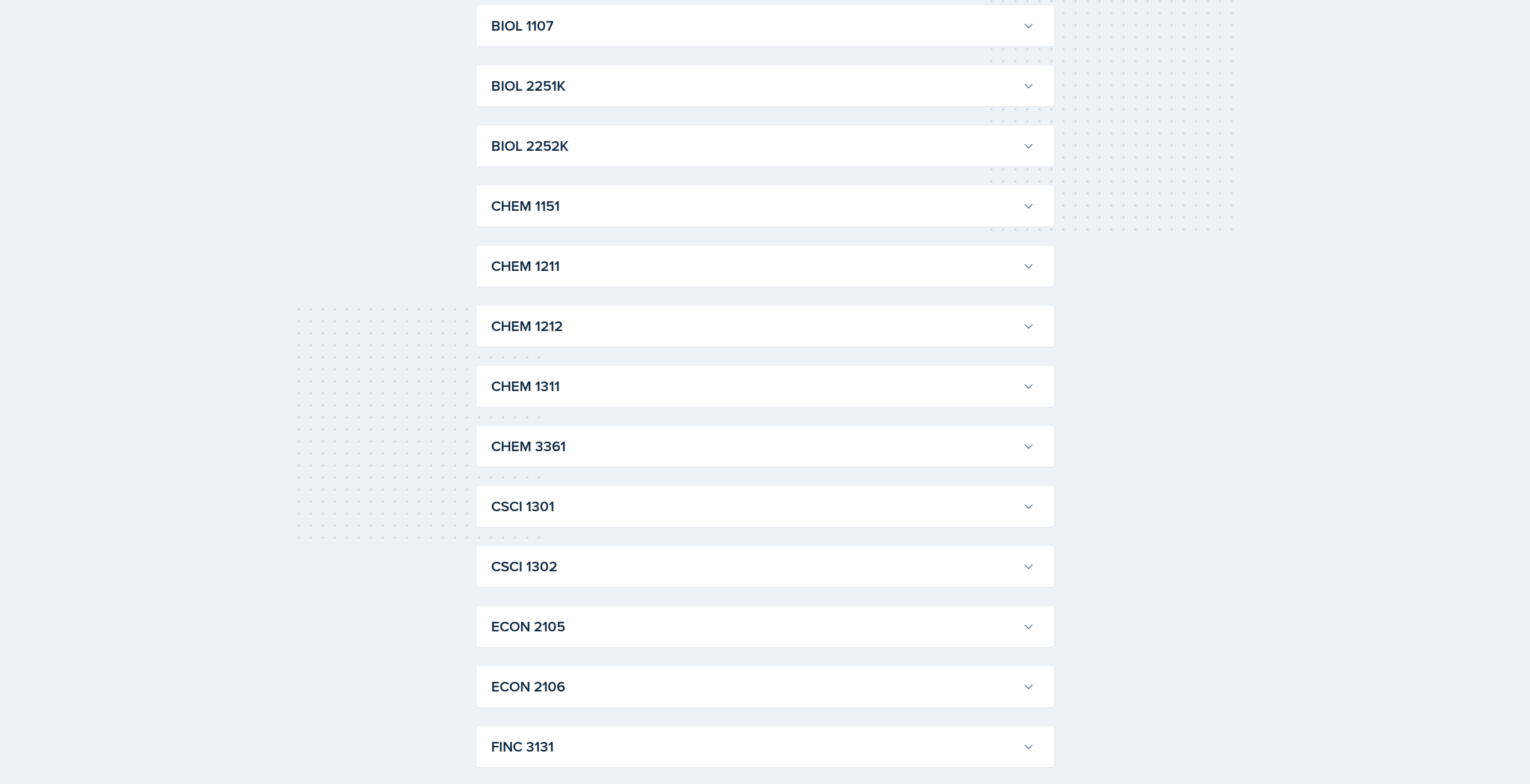
scroll to position [0, 0]
